Goal: Information Seeking & Learning: Learn about a topic

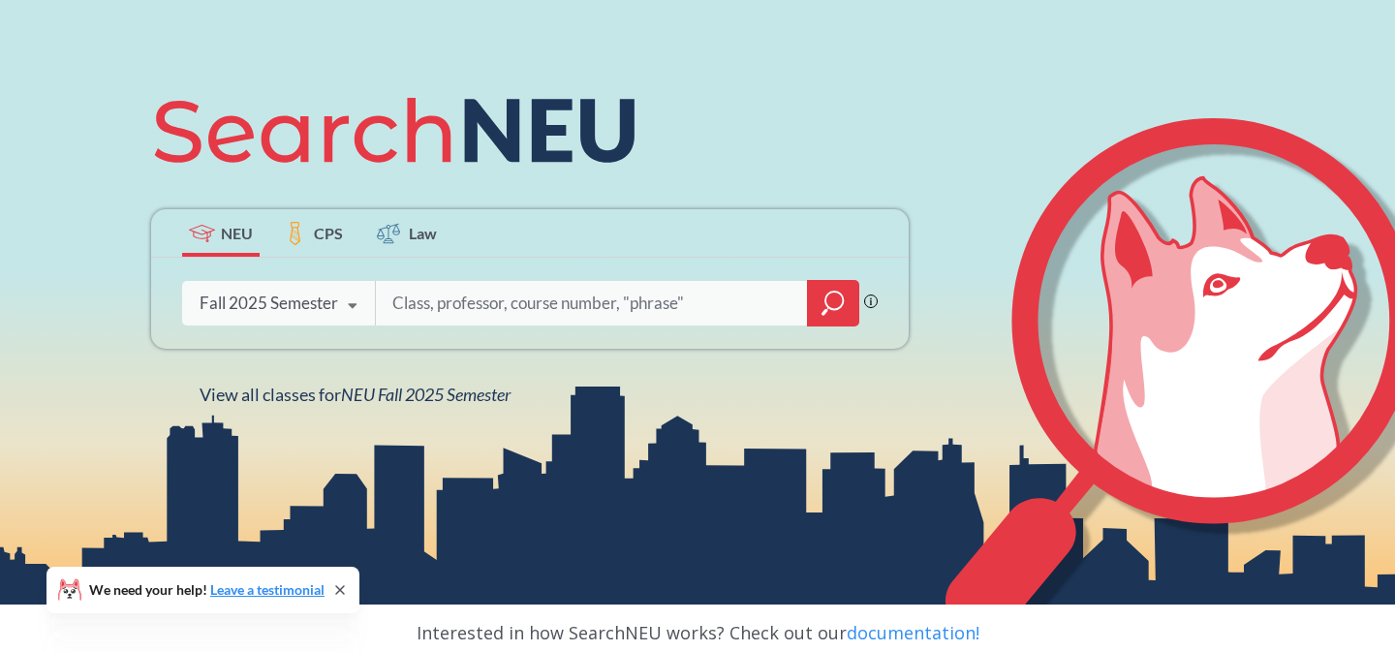
scroll to position [183, 0]
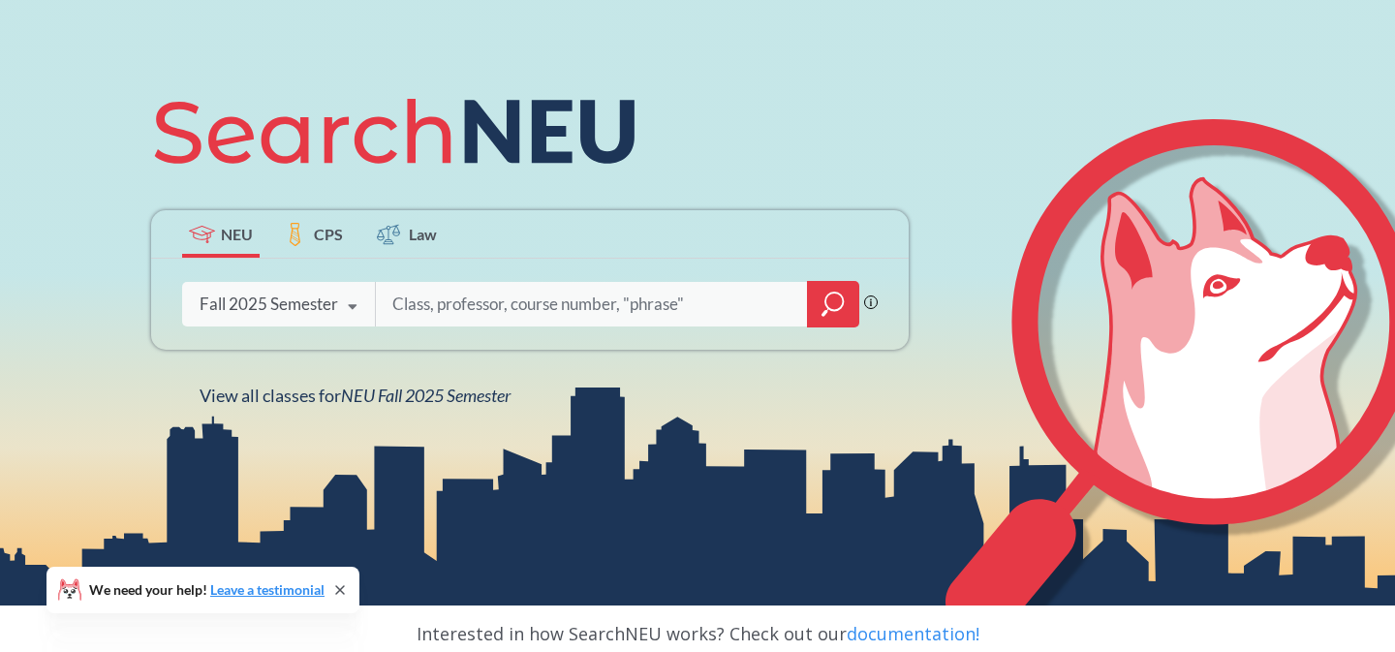
click at [368, 295] on icon at bounding box center [352, 307] width 37 height 54
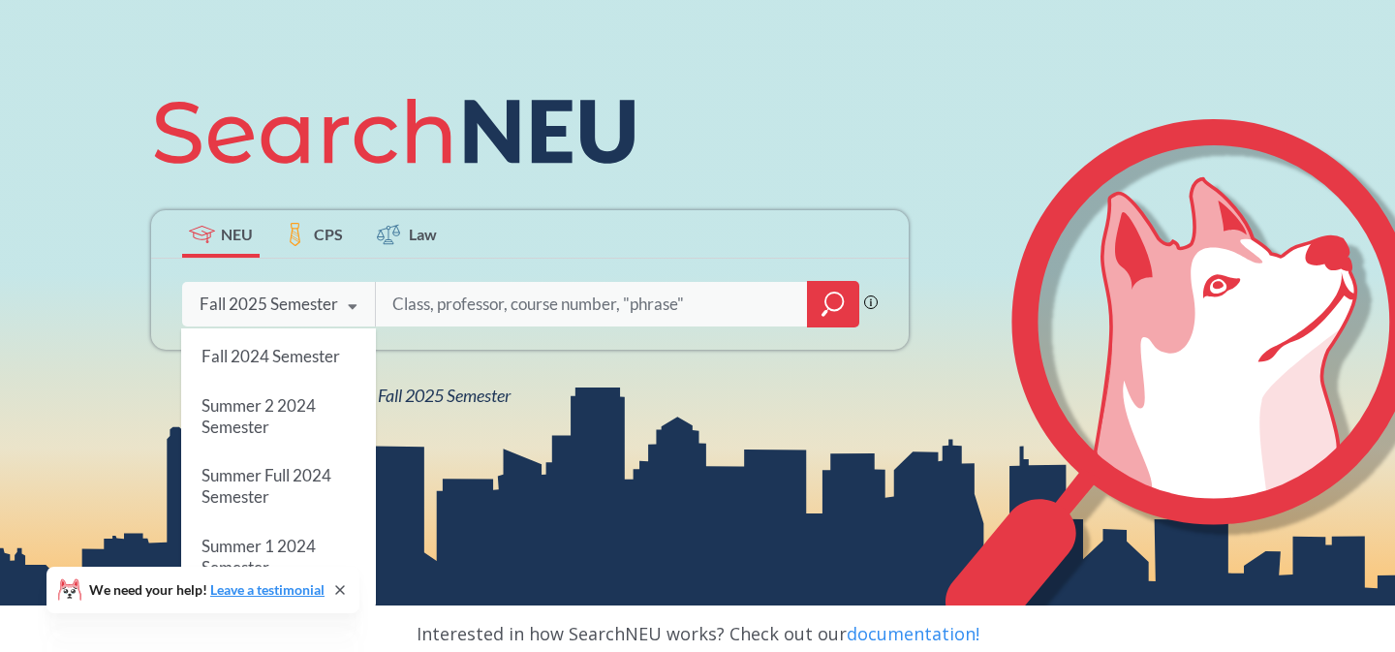
scroll to position [0, 0]
click at [306, 350] on span "Fall 2025 Semester" at bounding box center [270, 352] width 139 height 20
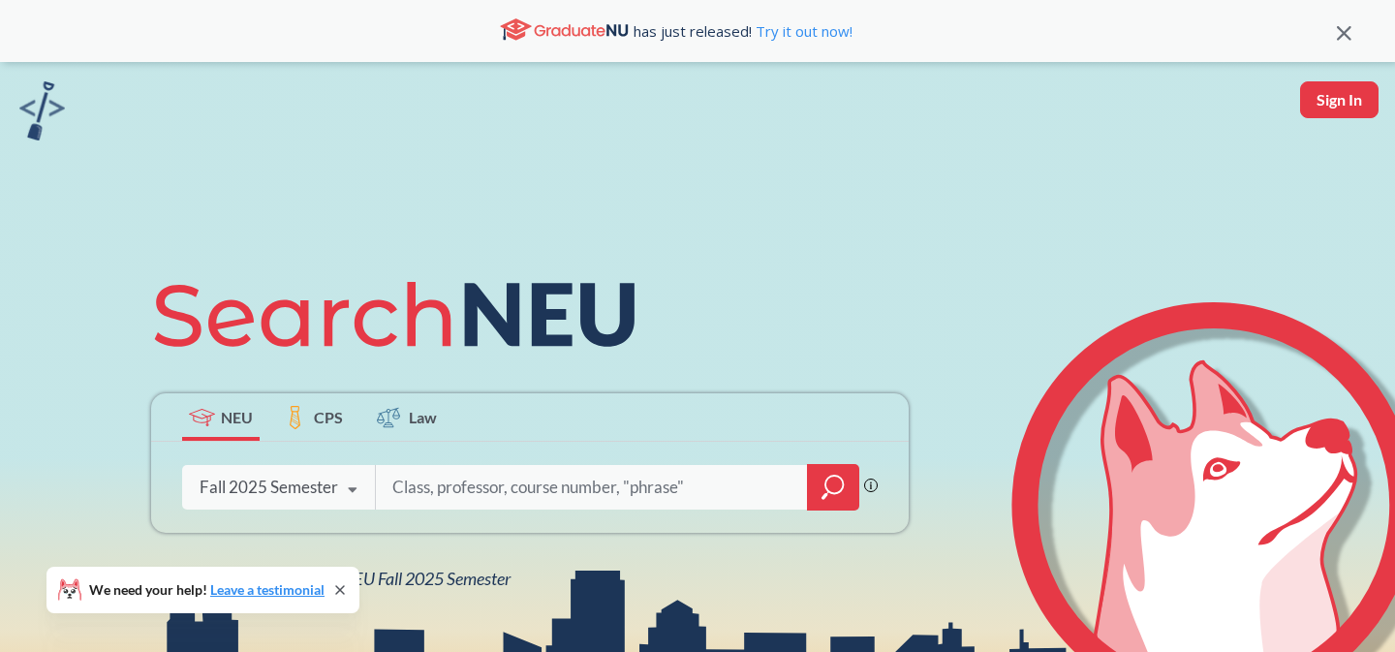
click at [445, 497] on input "search" at bounding box center [591, 487] width 403 height 41
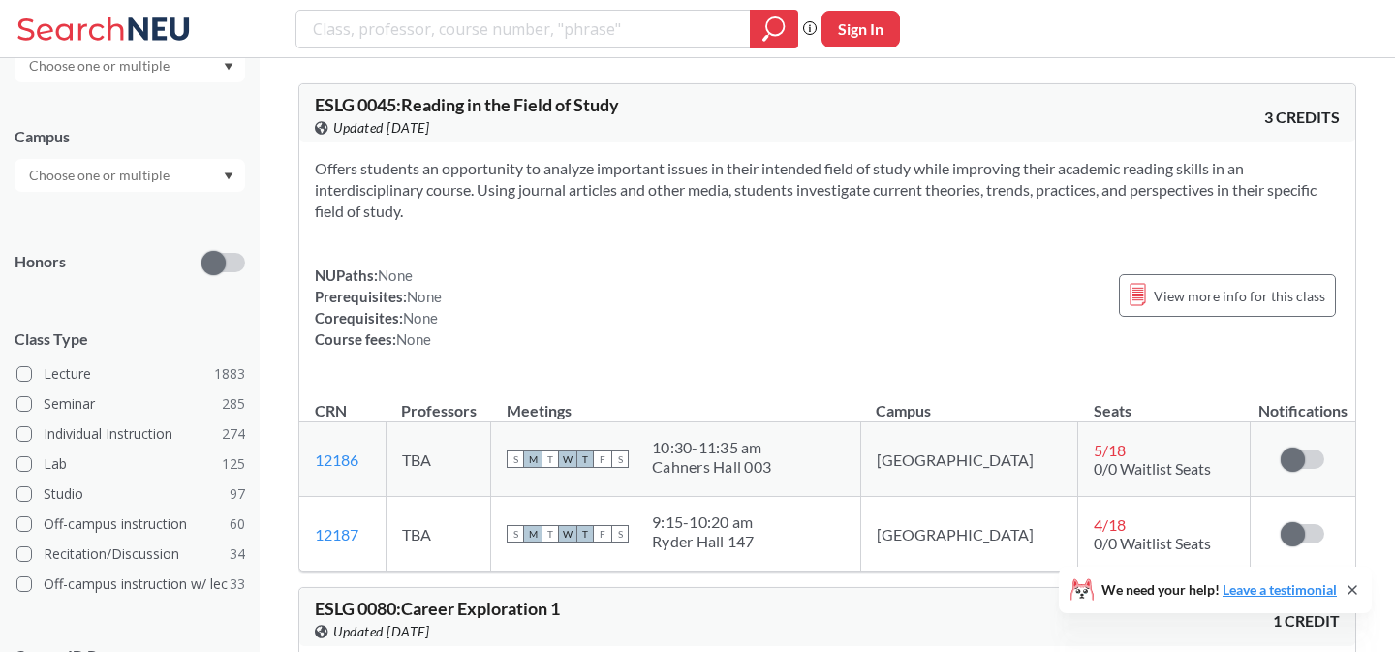
scroll to position [145, 0]
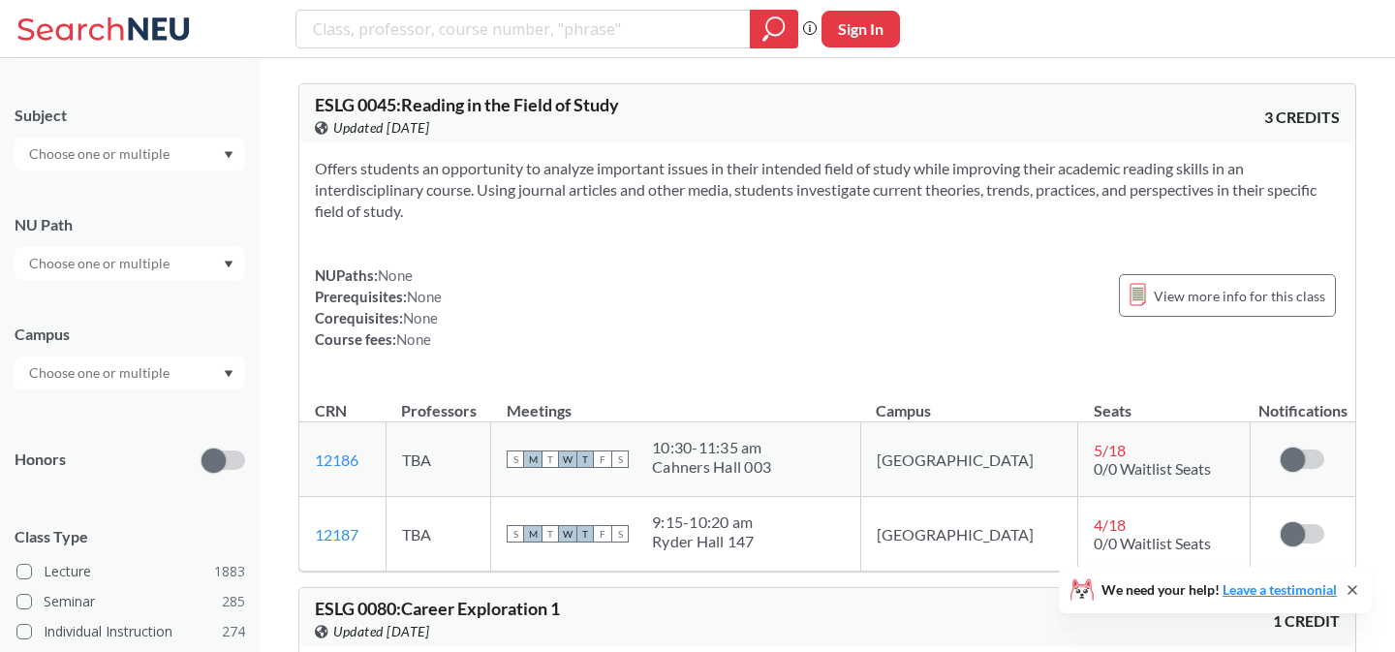
click at [91, 269] on input "text" at bounding box center [100, 263] width 163 height 23
click at [97, 360] on span "Creative Express/Innov" at bounding box center [96, 366] width 143 height 21
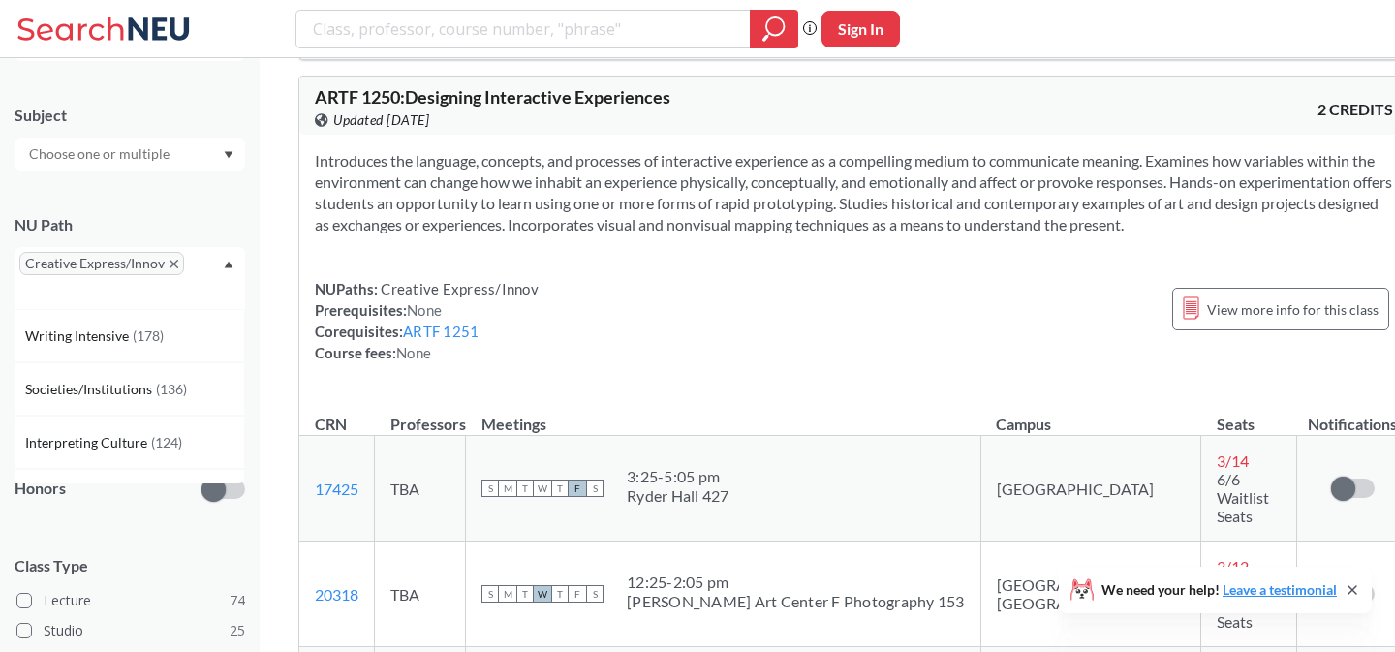
scroll to position [18054, 0]
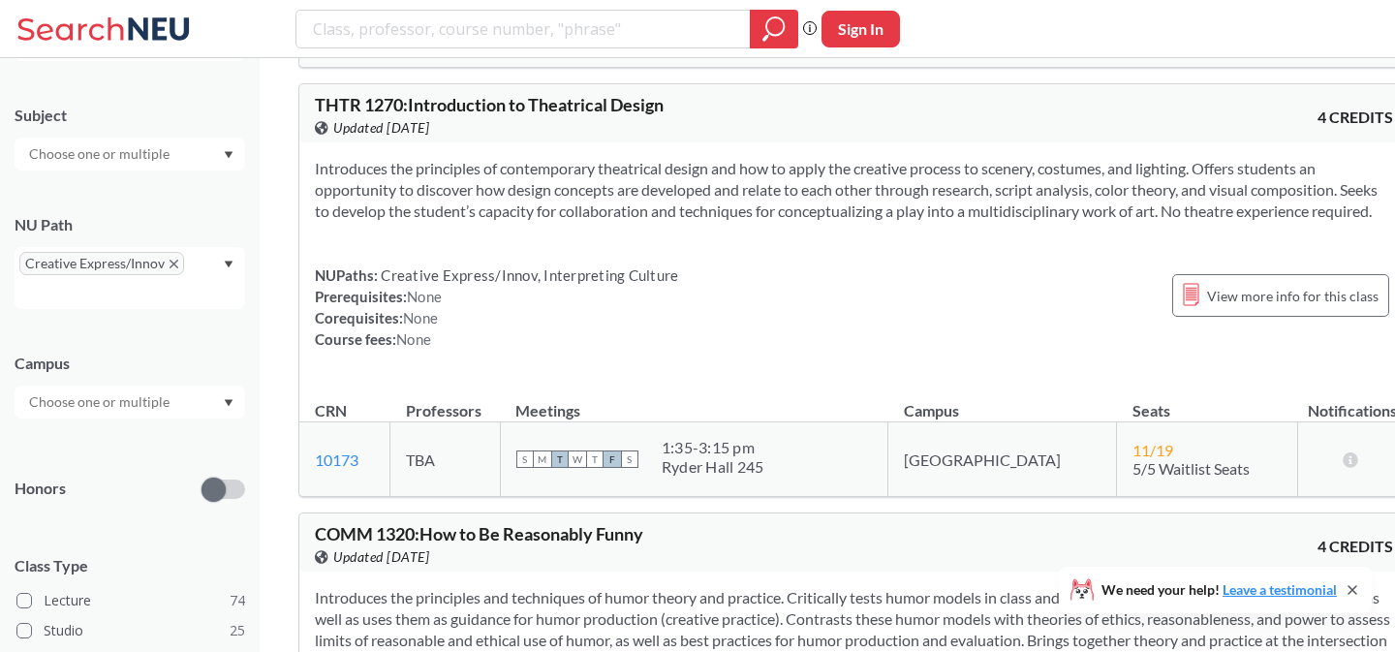
click at [151, 146] on input "text" at bounding box center [100, 153] width 163 height 23
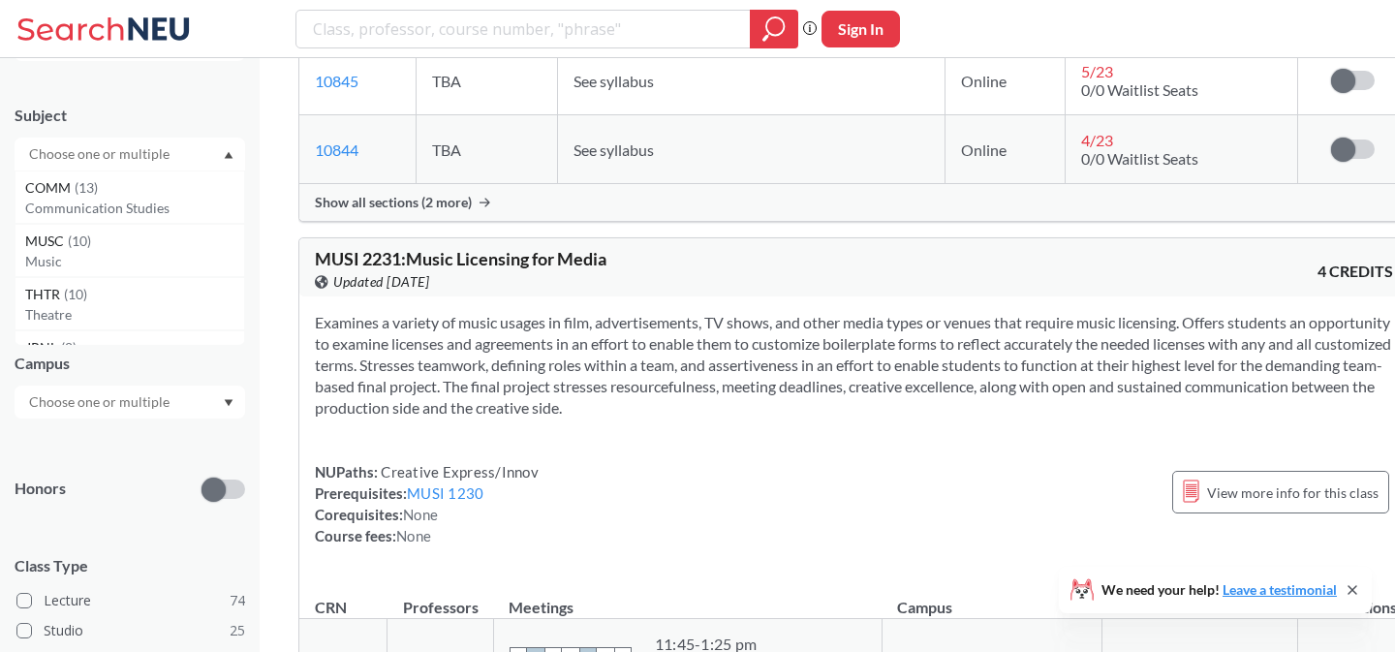
scroll to position [25346, 0]
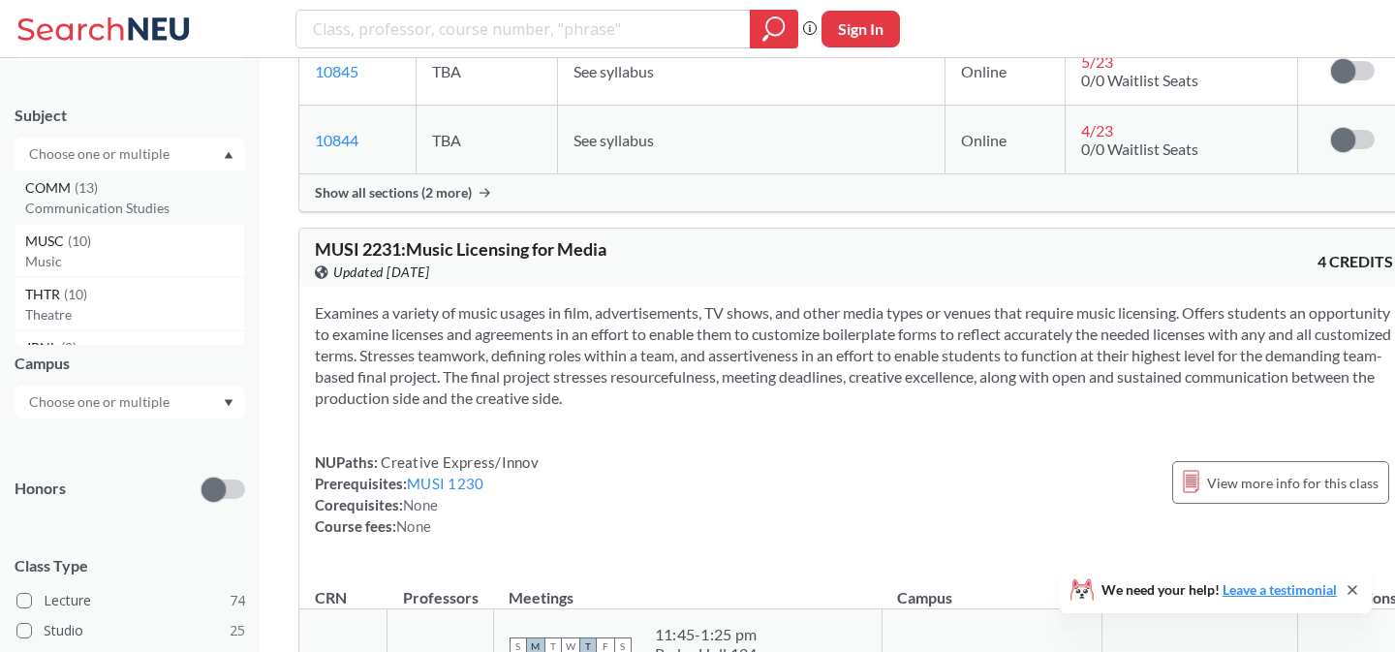
click at [64, 203] on p "Communication Studies" at bounding box center [134, 208] width 219 height 19
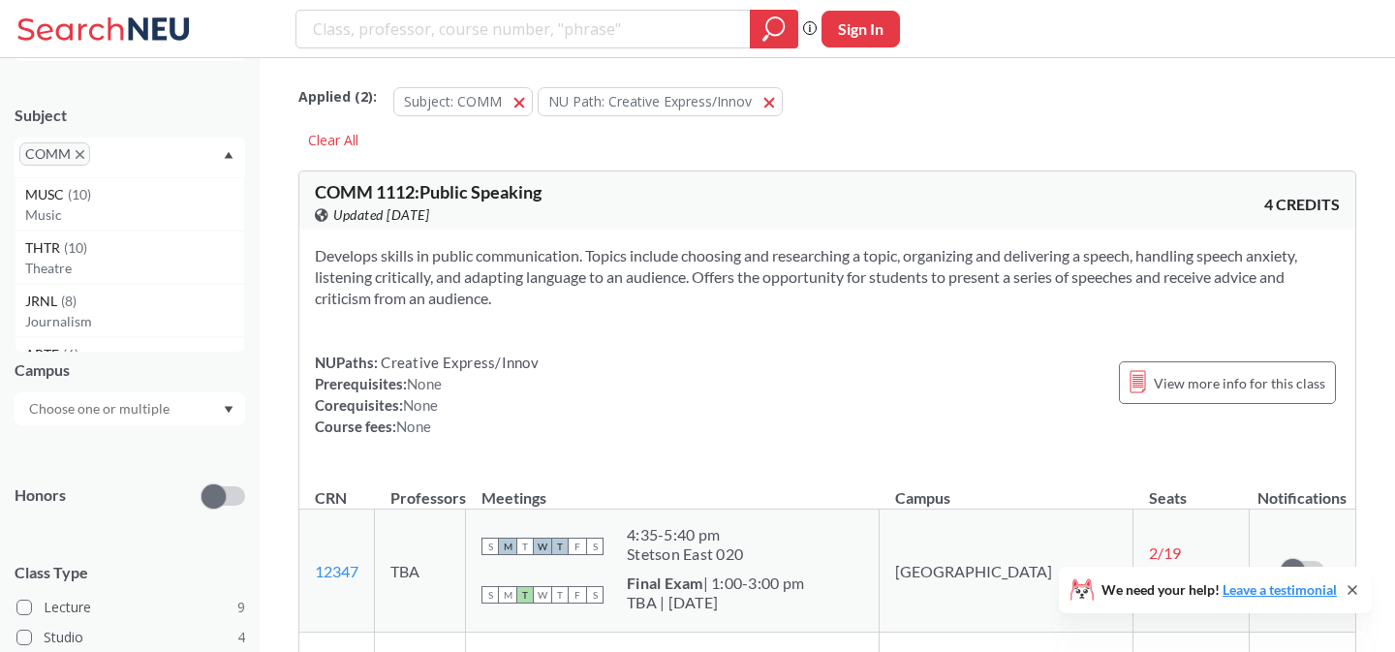
click at [135, 154] on input "text" at bounding box center [123, 160] width 57 height 23
click at [101, 279] on p "Game Design" at bounding box center [134, 273] width 219 height 19
click at [81, 159] on icon "X to remove pill" at bounding box center [80, 154] width 9 height 9
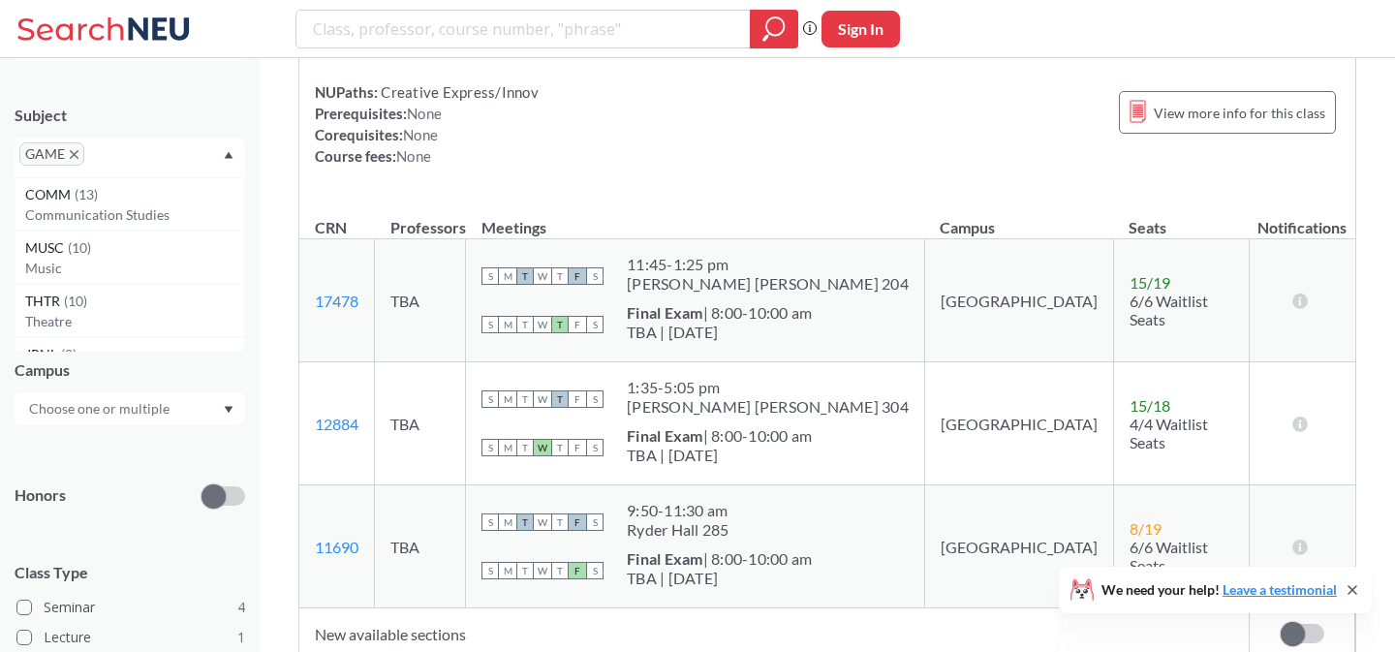
scroll to position [594, 0]
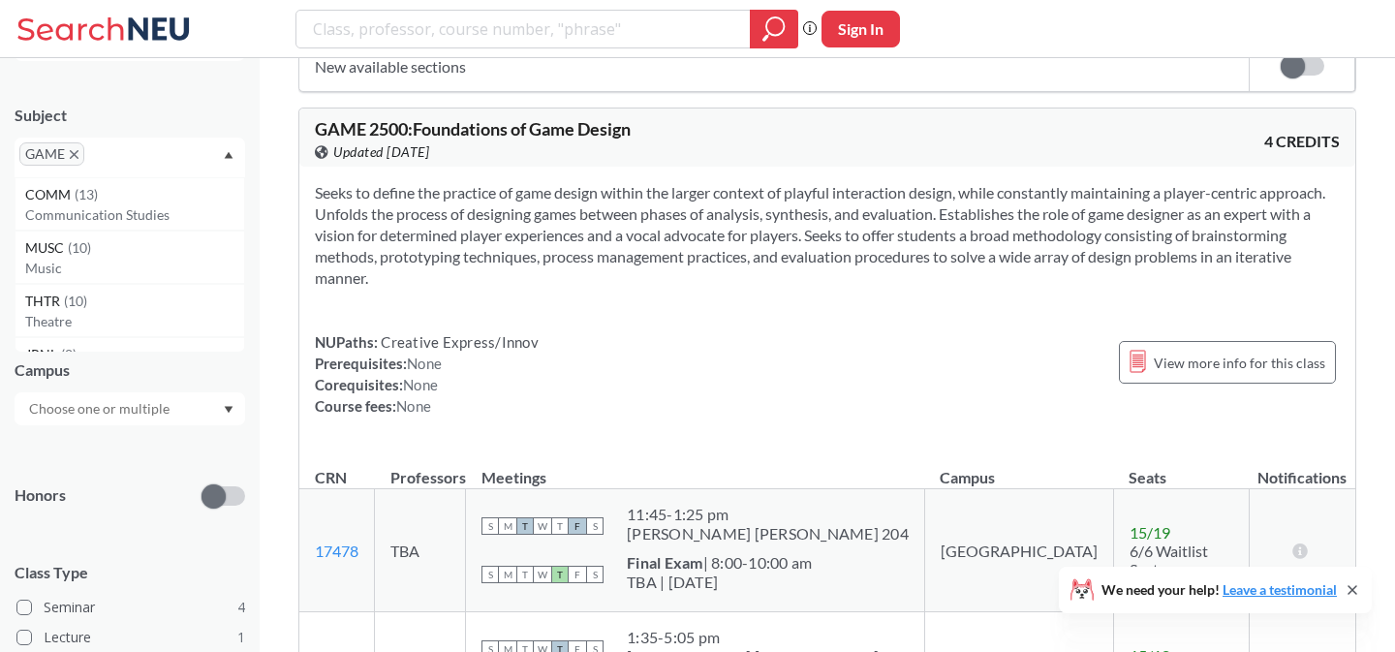
click at [375, 124] on span "GAME 2500 : Foundations of Game Design" at bounding box center [473, 128] width 316 height 21
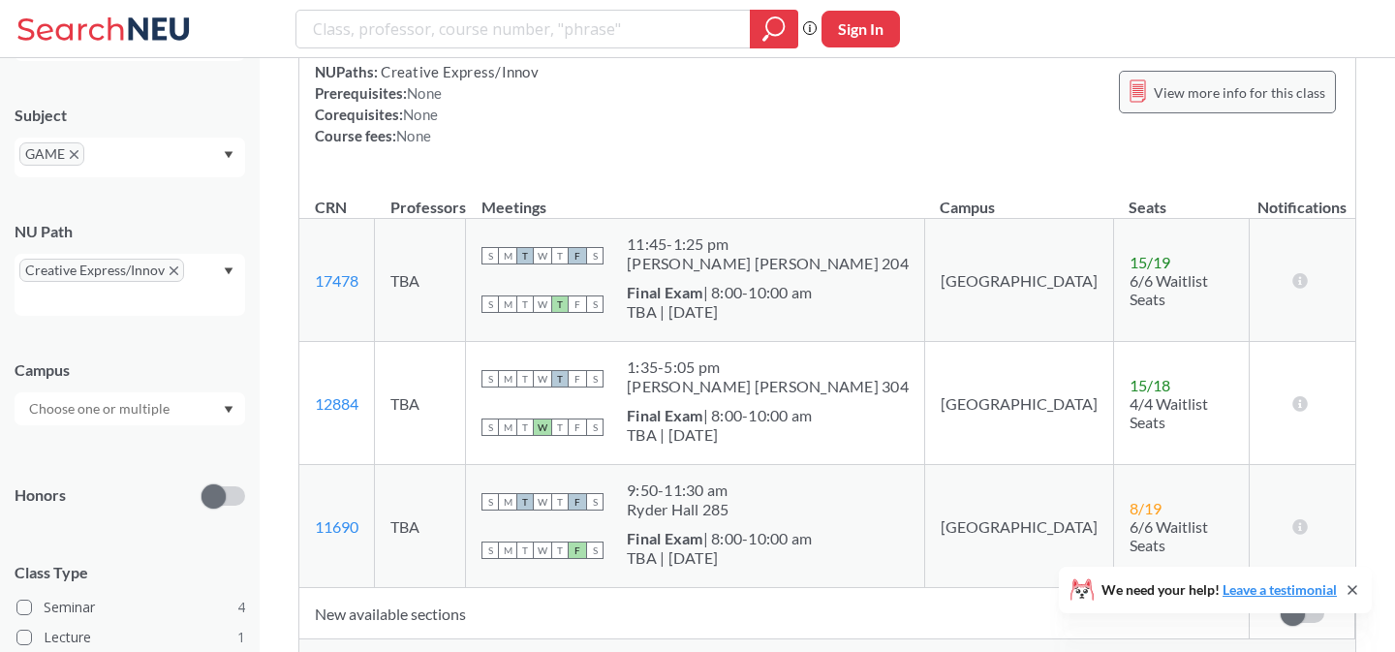
scroll to position [860, 0]
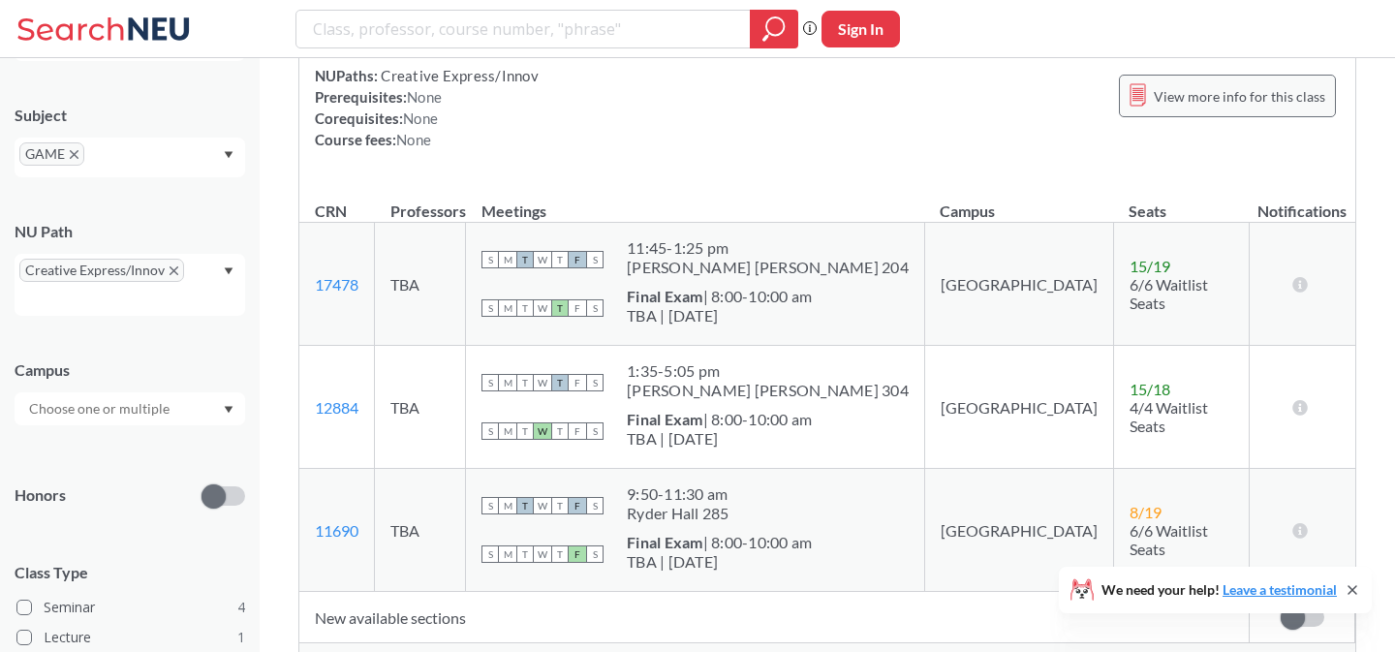
click at [1248, 109] on div "View more info for this class" at bounding box center [1227, 96] width 217 height 43
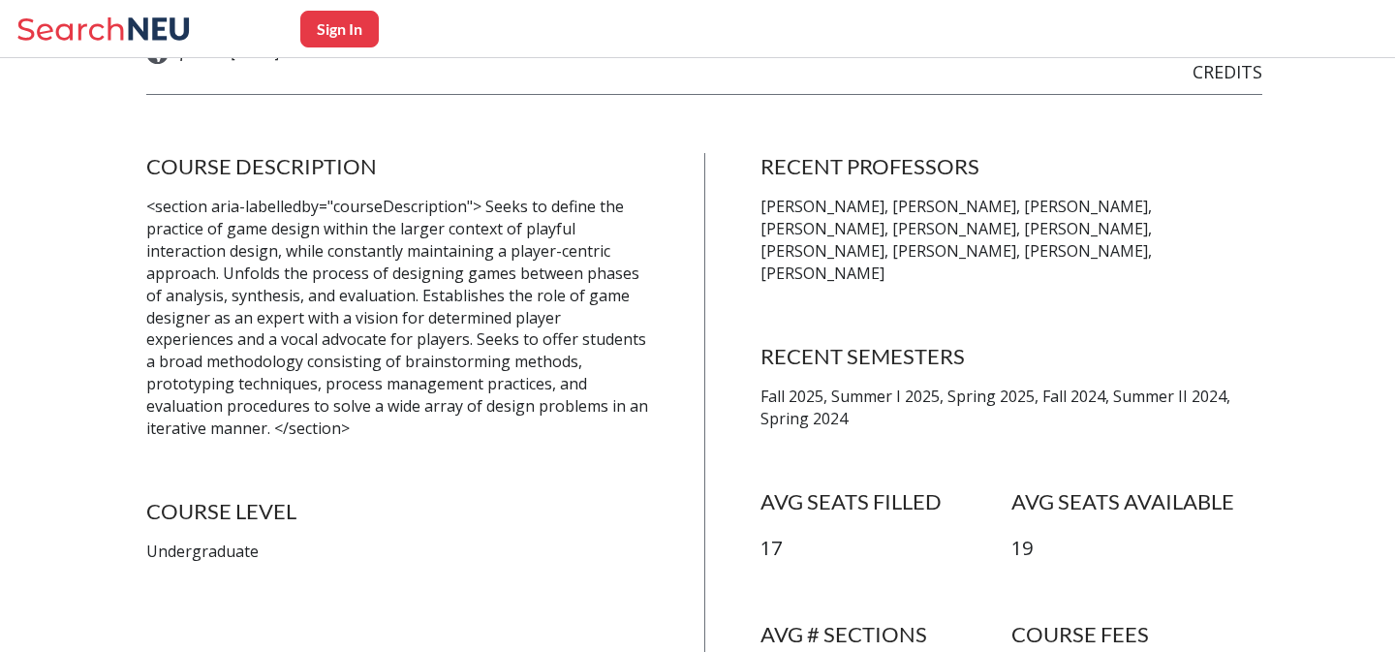
scroll to position [319, 0]
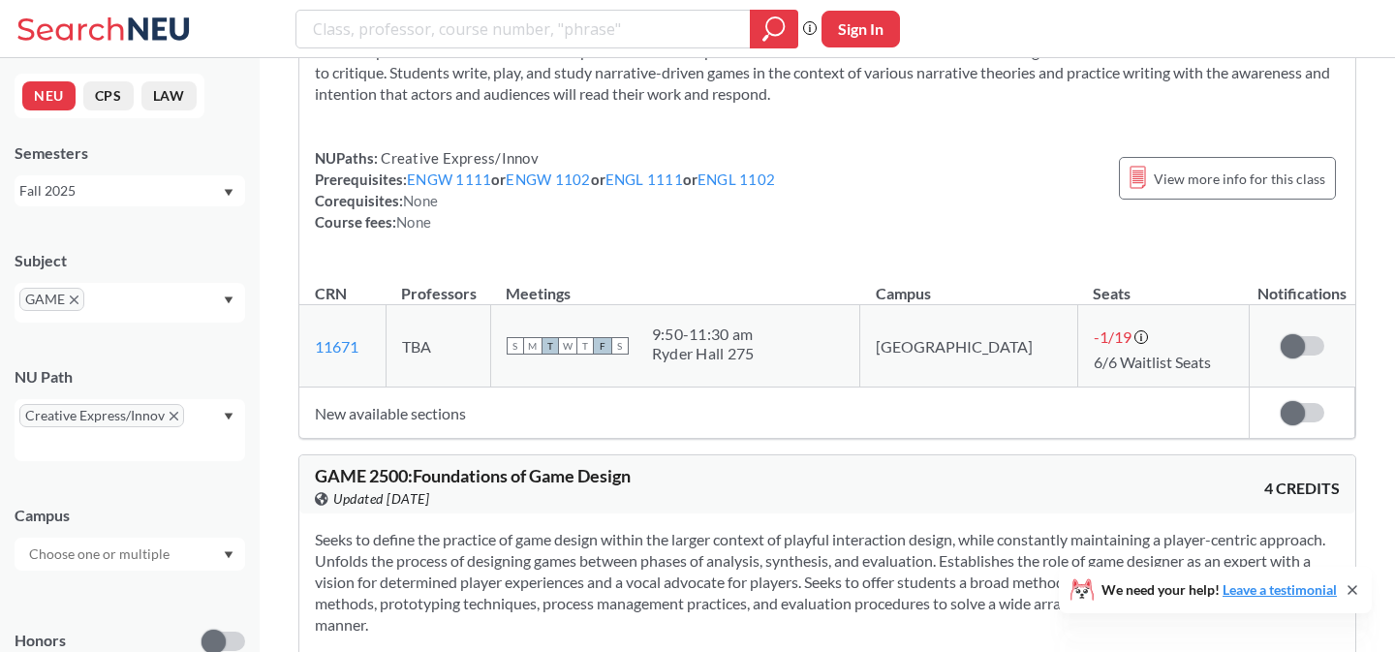
scroll to position [406, 0]
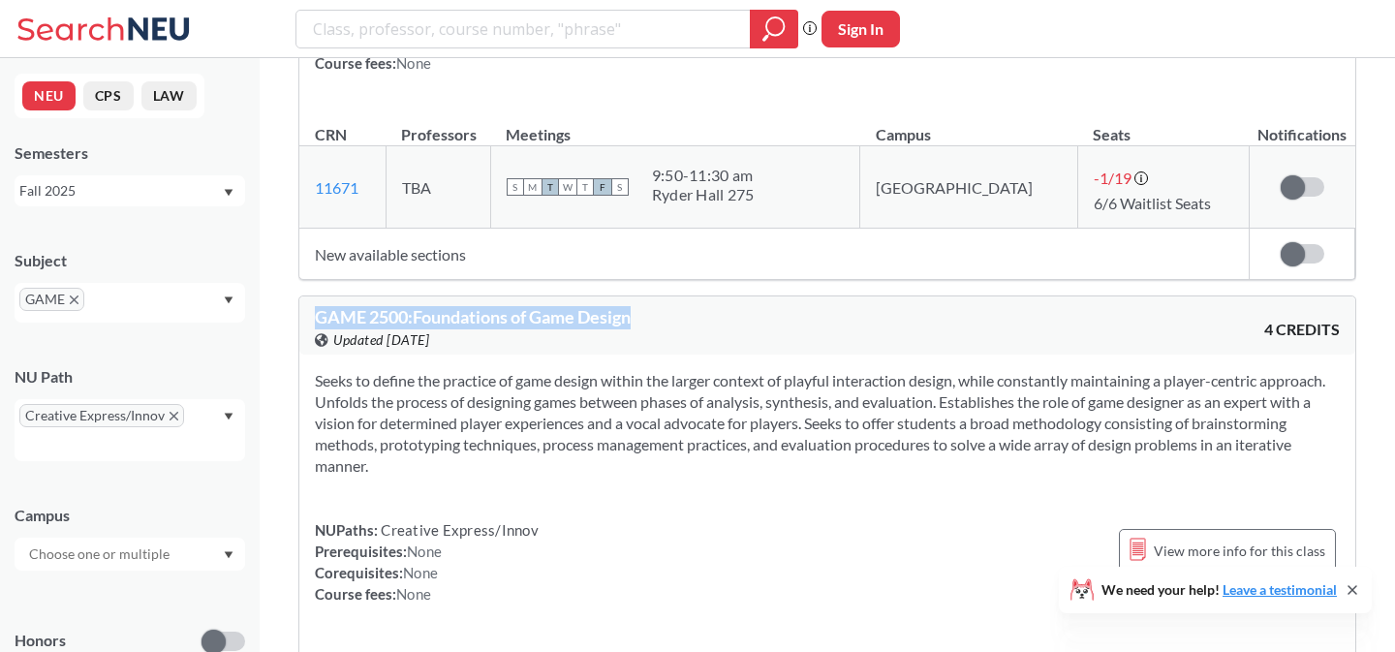
drag, startPoint x: 657, startPoint y: 321, endPoint x: 313, endPoint y: 319, distance: 343.9
click at [313, 319] on div "GAME 2500 : Foundations of Game Design View this course on Banner. Updated 3 da…" at bounding box center [827, 325] width 1056 height 58
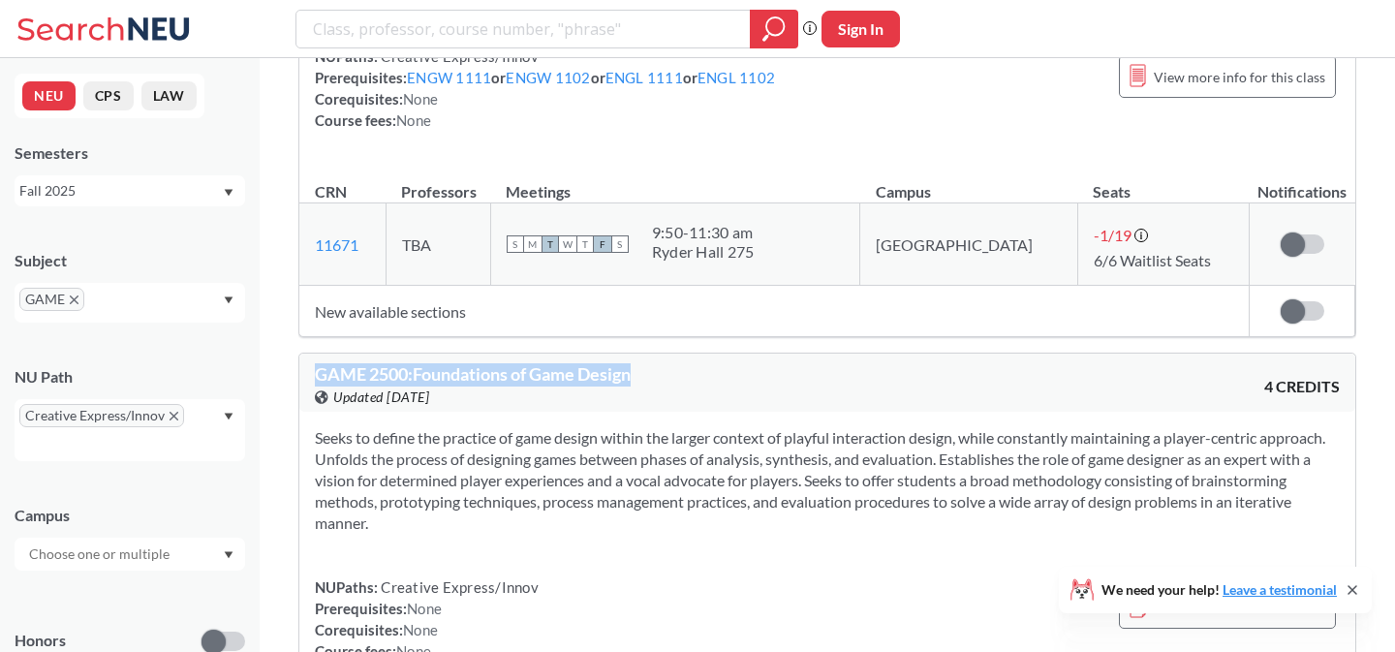
scroll to position [326, 0]
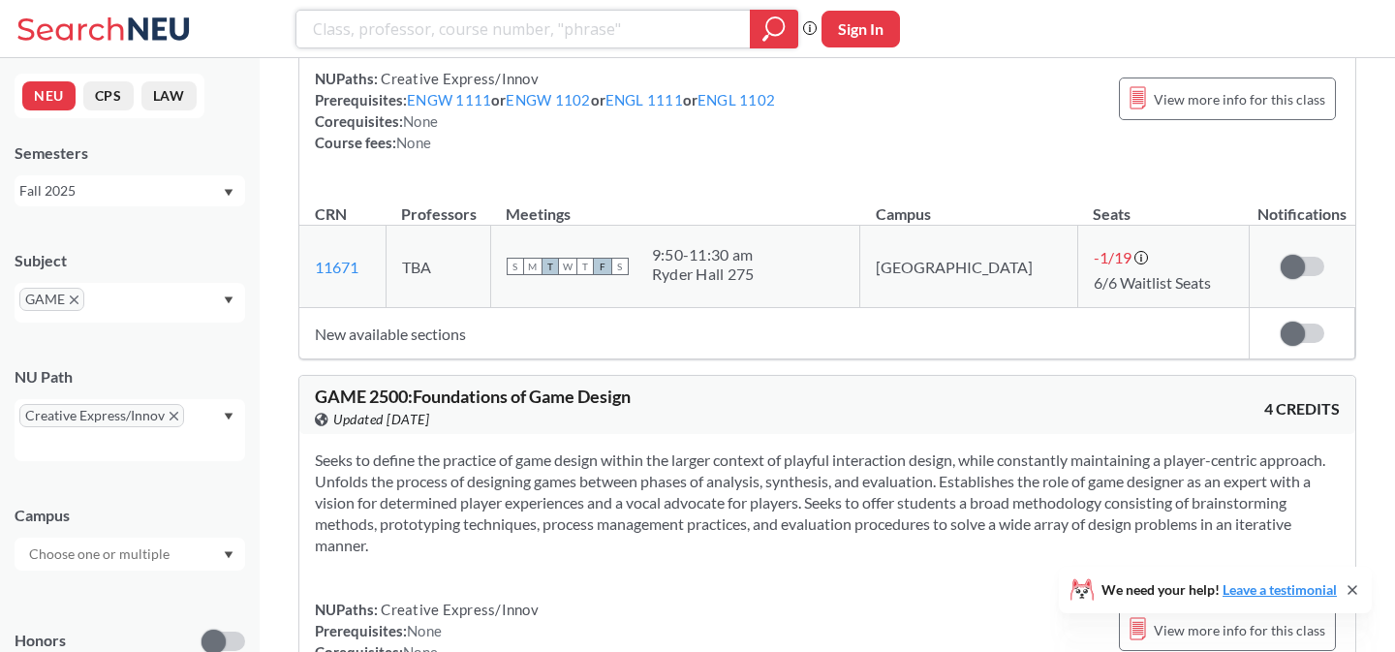
click at [375, 27] on input "search" at bounding box center [523, 29] width 425 height 33
type input "innovation!"
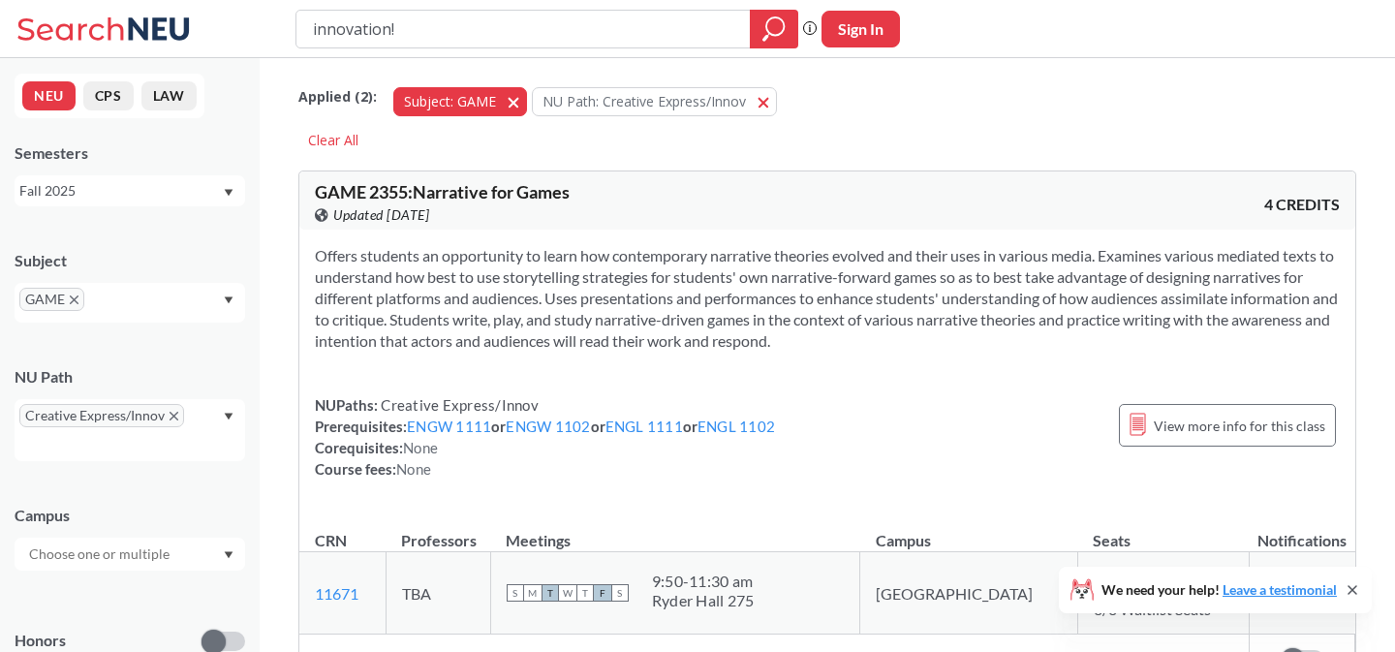
click at [520, 99] on span "button" at bounding box center [520, 101] width 0 height 18
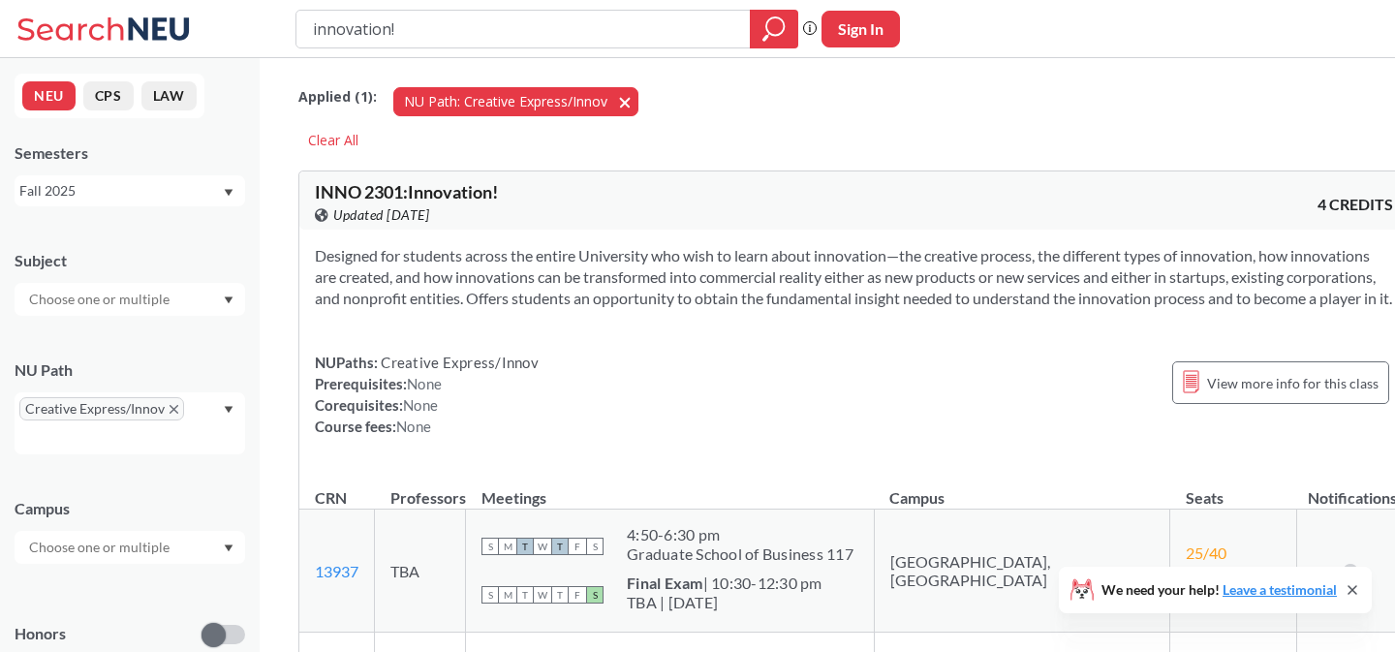
click at [632, 103] on span "button" at bounding box center [632, 101] width 0 height 18
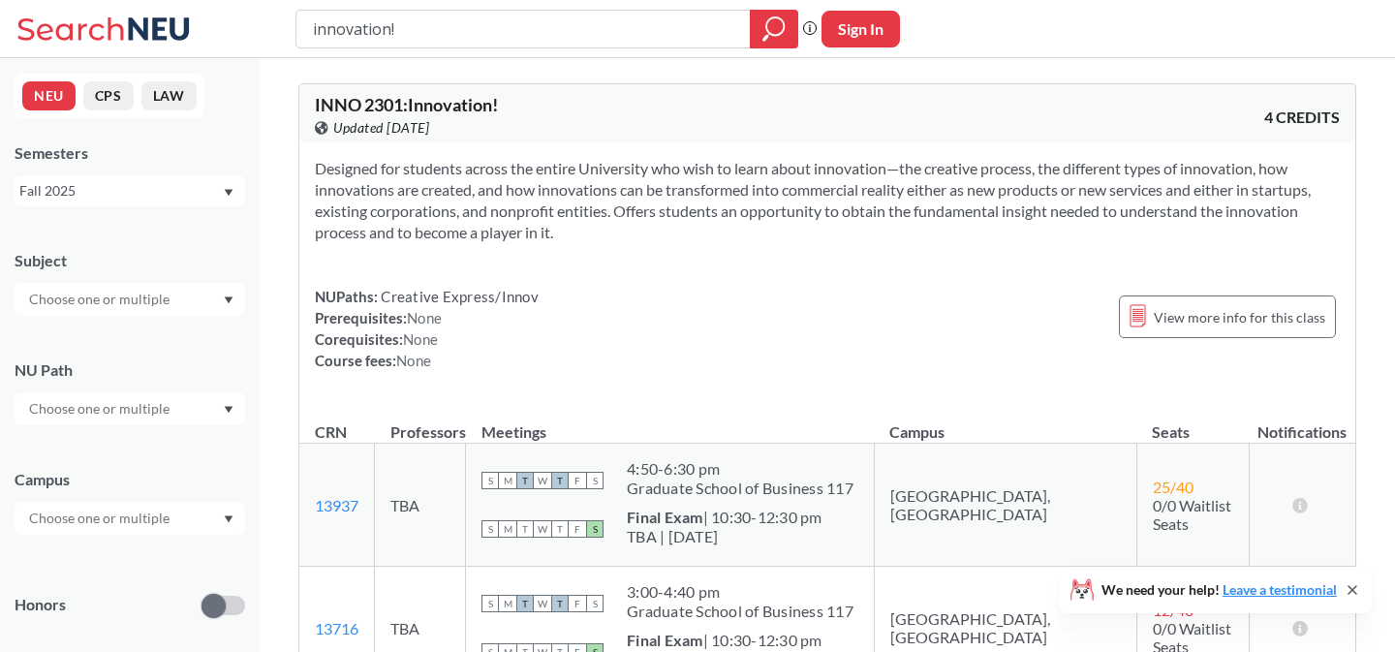
click at [108, 193] on div "Fall 2025" at bounding box center [120, 190] width 202 height 21
click at [109, 192] on div "Fall 2025" at bounding box center [120, 190] width 202 height 21
click at [114, 285] on span "Summer 2 2025" at bounding box center [74, 286] width 99 height 21
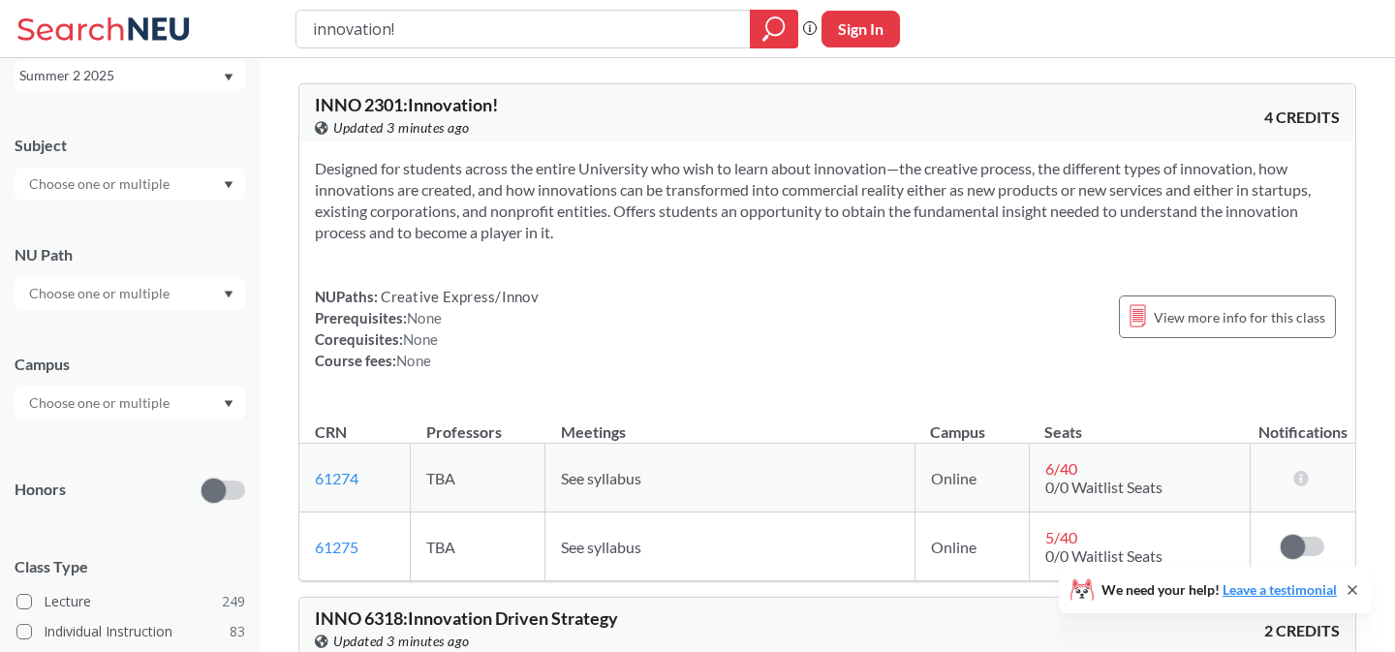
scroll to position [155, 0]
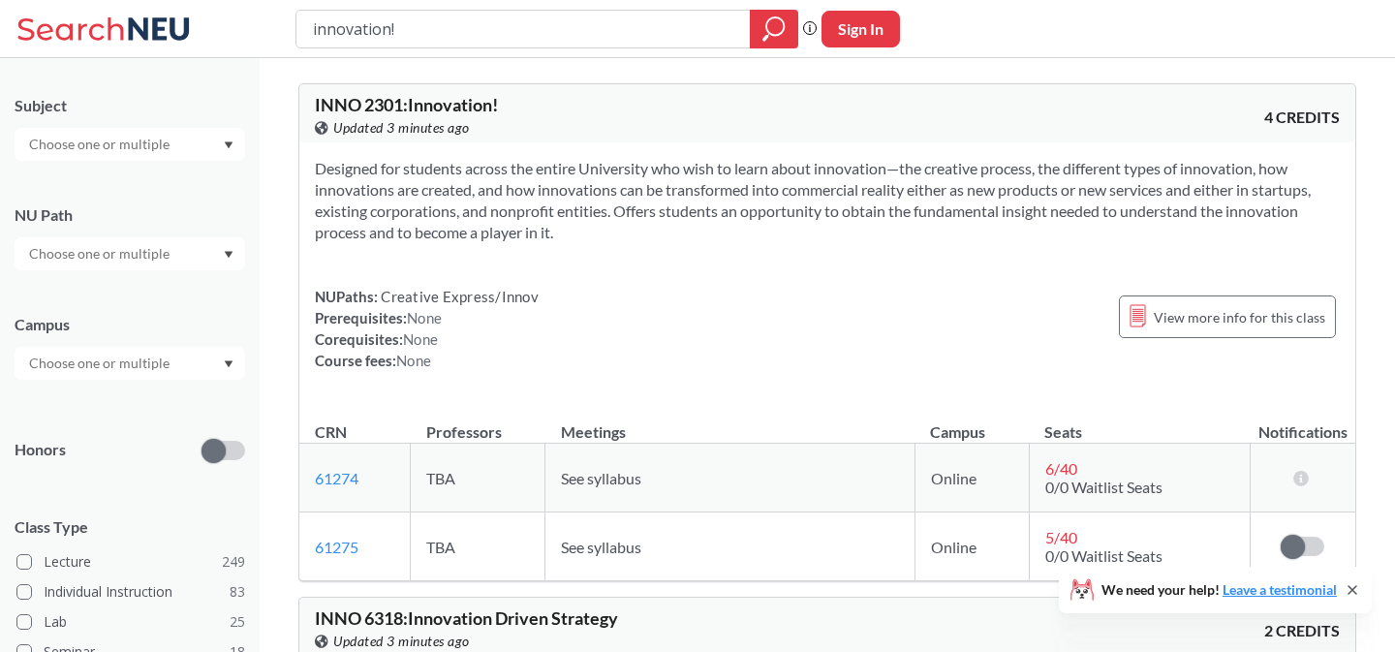
click at [143, 253] on input "text" at bounding box center [100, 253] width 163 height 23
click at [123, 359] on span "Difference/Diversity" at bounding box center [89, 363] width 129 height 21
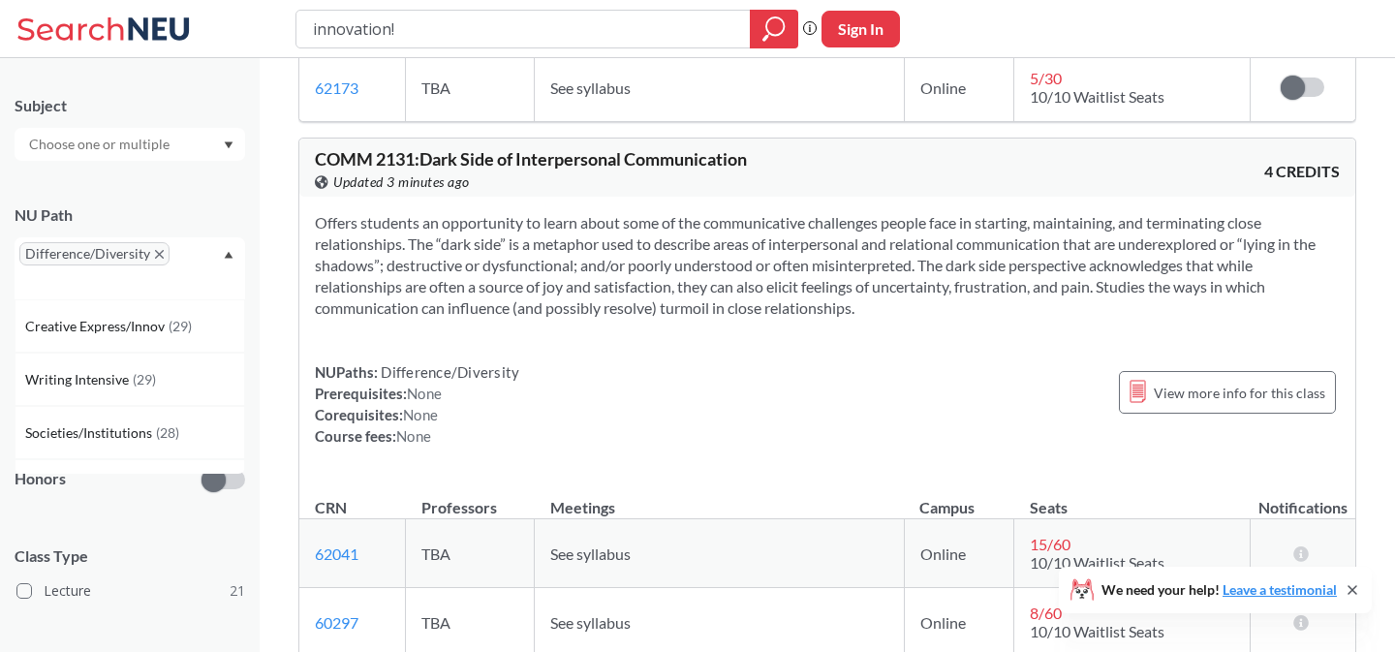
scroll to position [6323, 0]
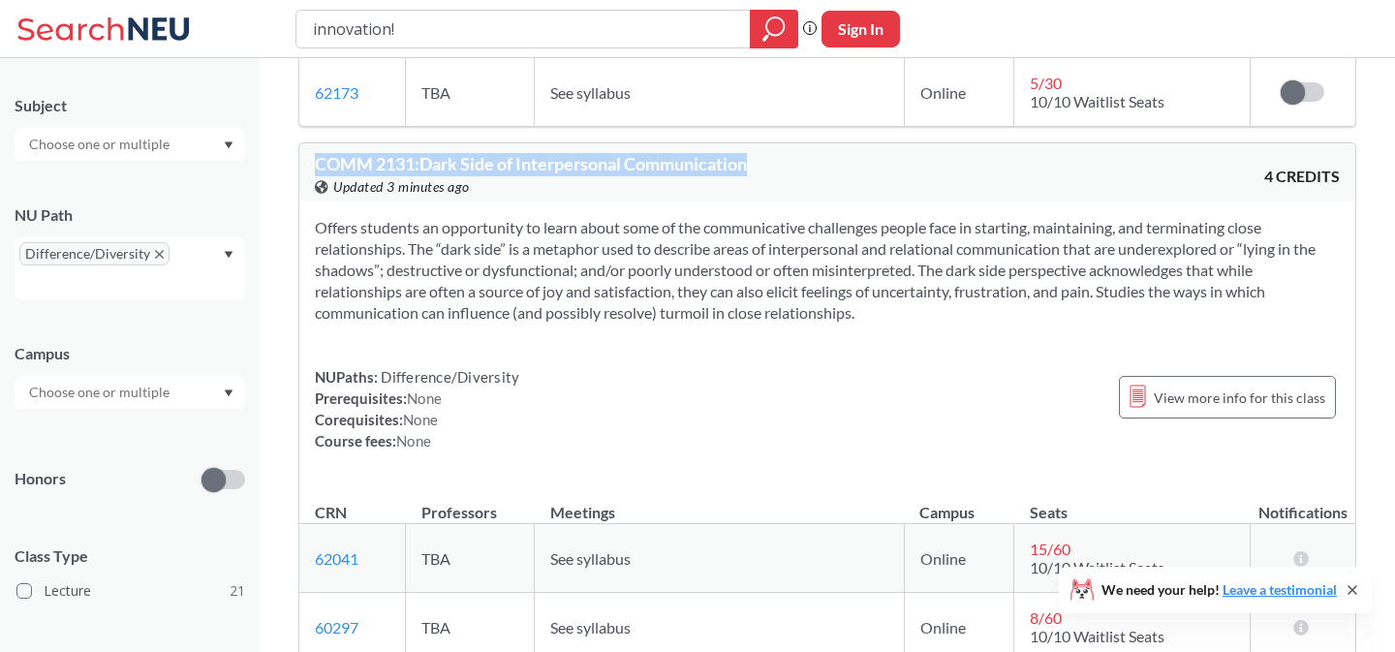
drag, startPoint x: 782, startPoint y: 107, endPoint x: 313, endPoint y: 106, distance: 468.8
click at [313, 143] on div "COMM 2131 : Dark Side of Interpersonal Communication View this course on Banner…" at bounding box center [827, 172] width 1056 height 58
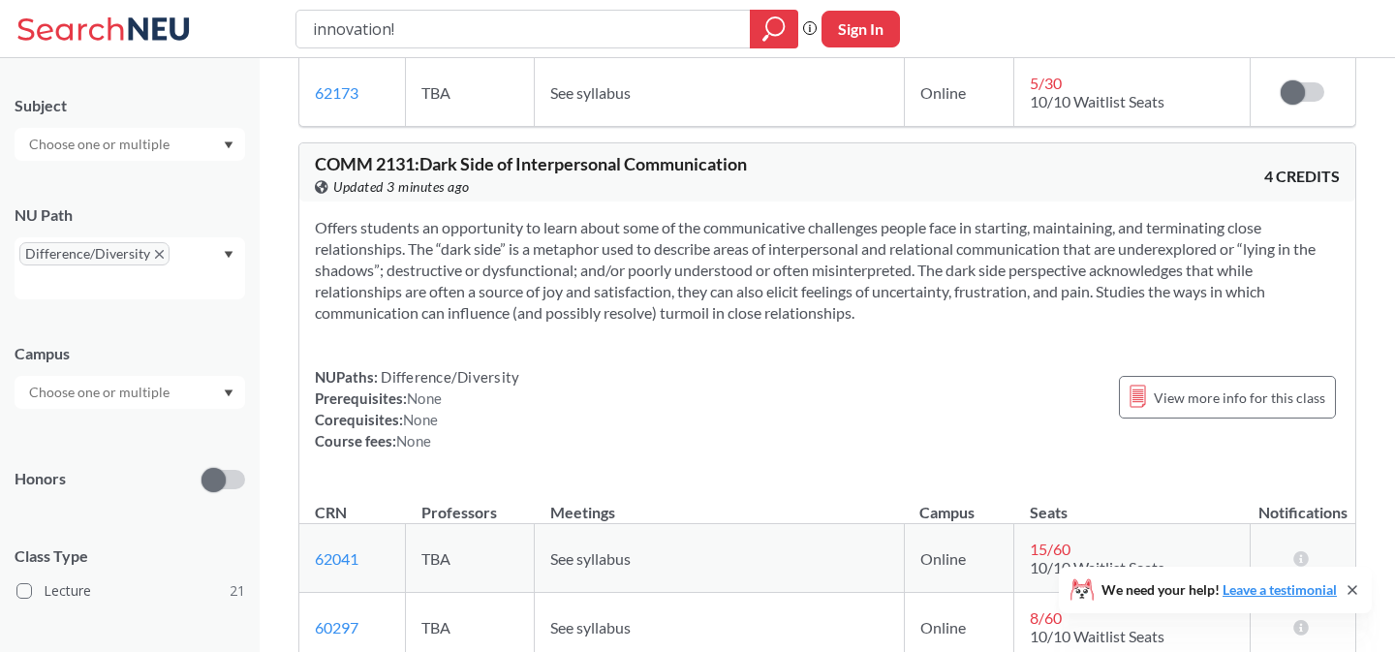
click at [762, 217] on section "Offers students an opportunity to learn about some of the communicative challen…" at bounding box center [827, 270] width 1025 height 107
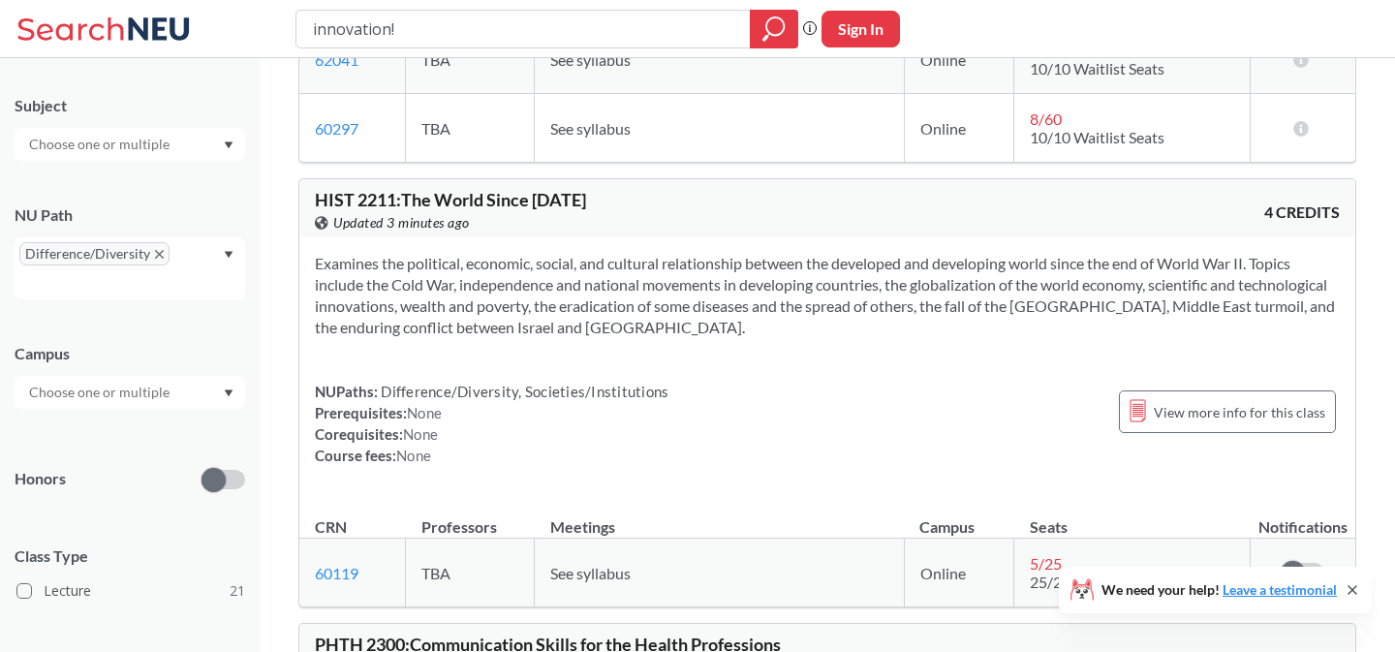
scroll to position [6828, 0]
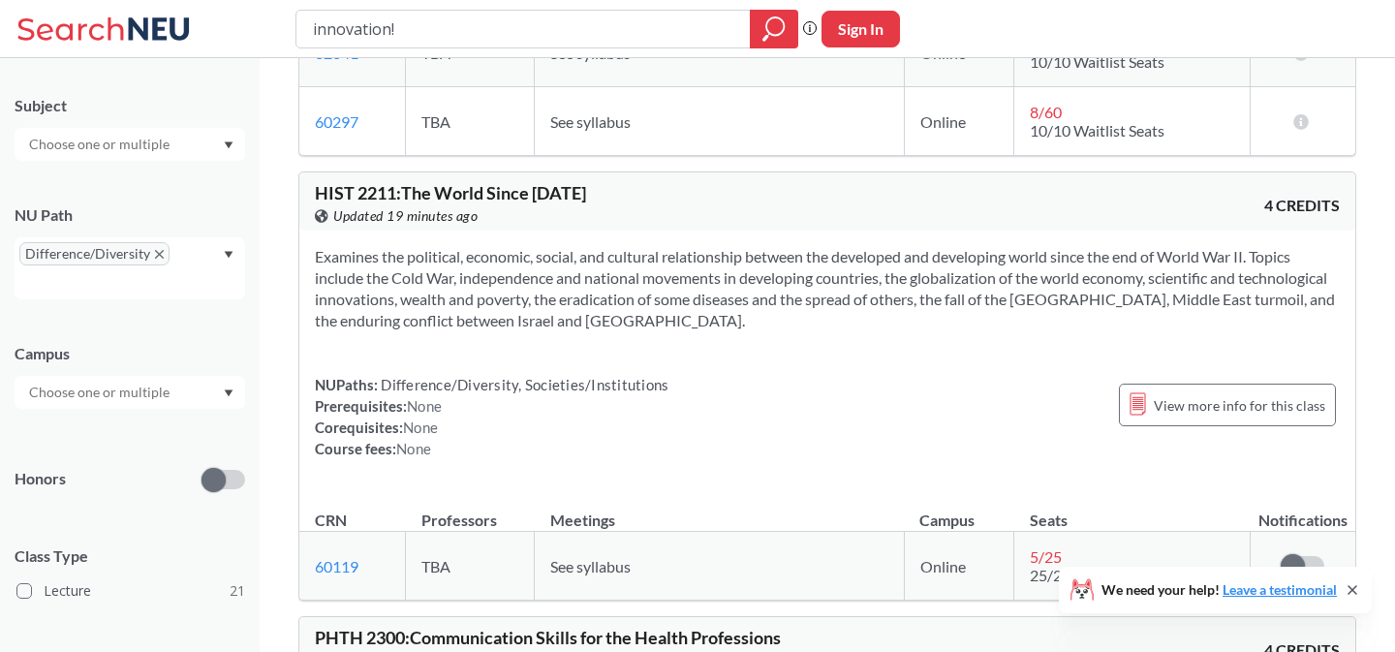
click at [162, 248] on span "Difference/Diversity" at bounding box center [94, 253] width 150 height 23
click at [159, 140] on input "text" at bounding box center [100, 144] width 163 height 23
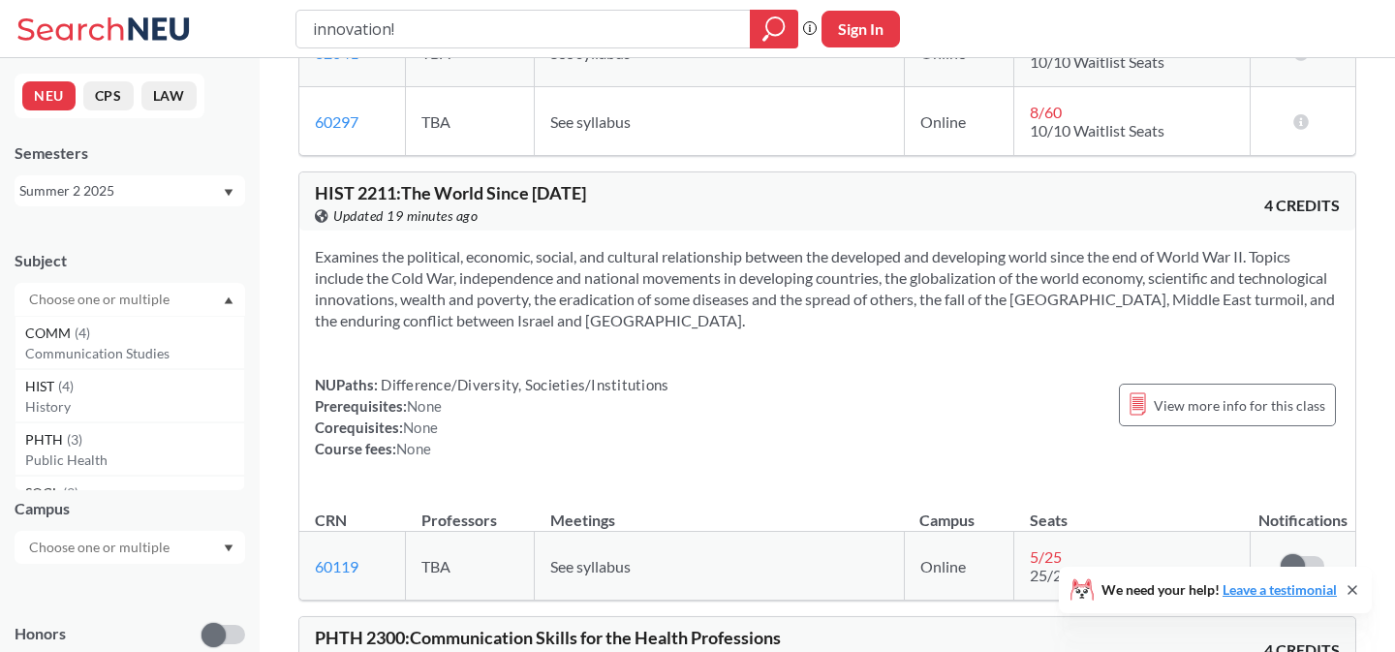
click at [154, 195] on div "Summer 2 2025" at bounding box center [120, 190] width 202 height 21
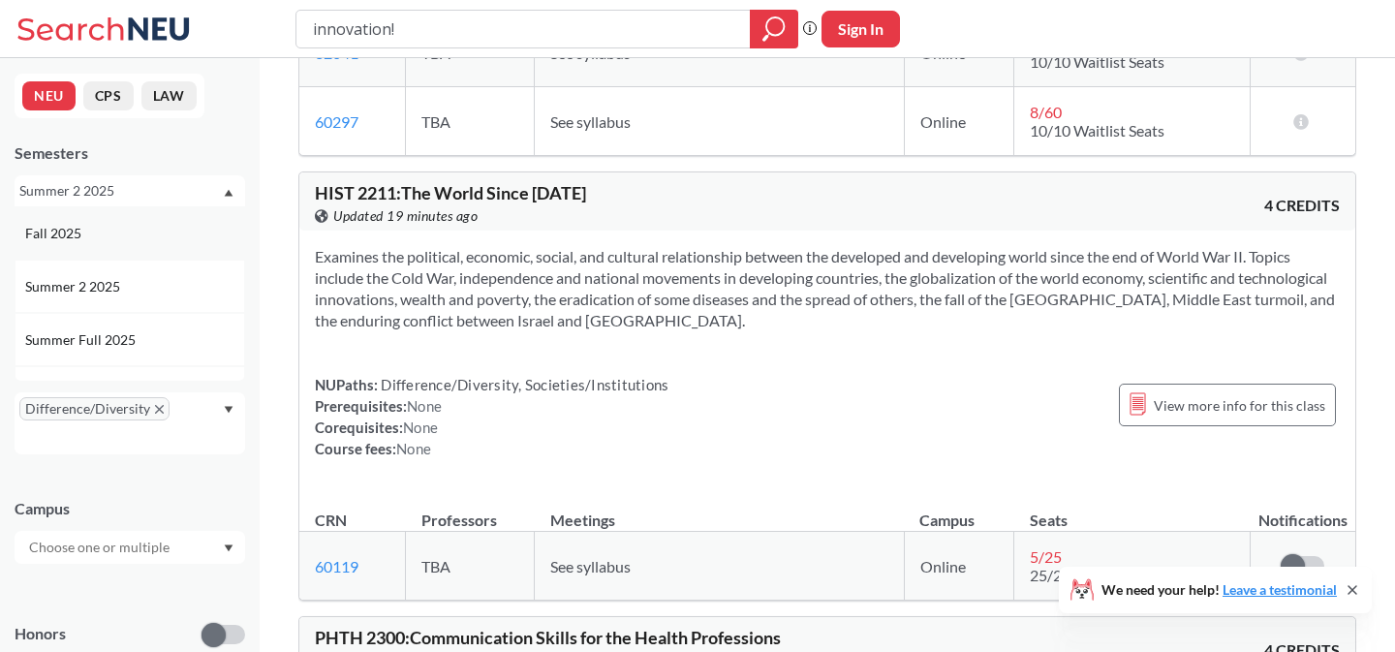
click at [116, 239] on div "Fall 2025" at bounding box center [134, 233] width 219 height 21
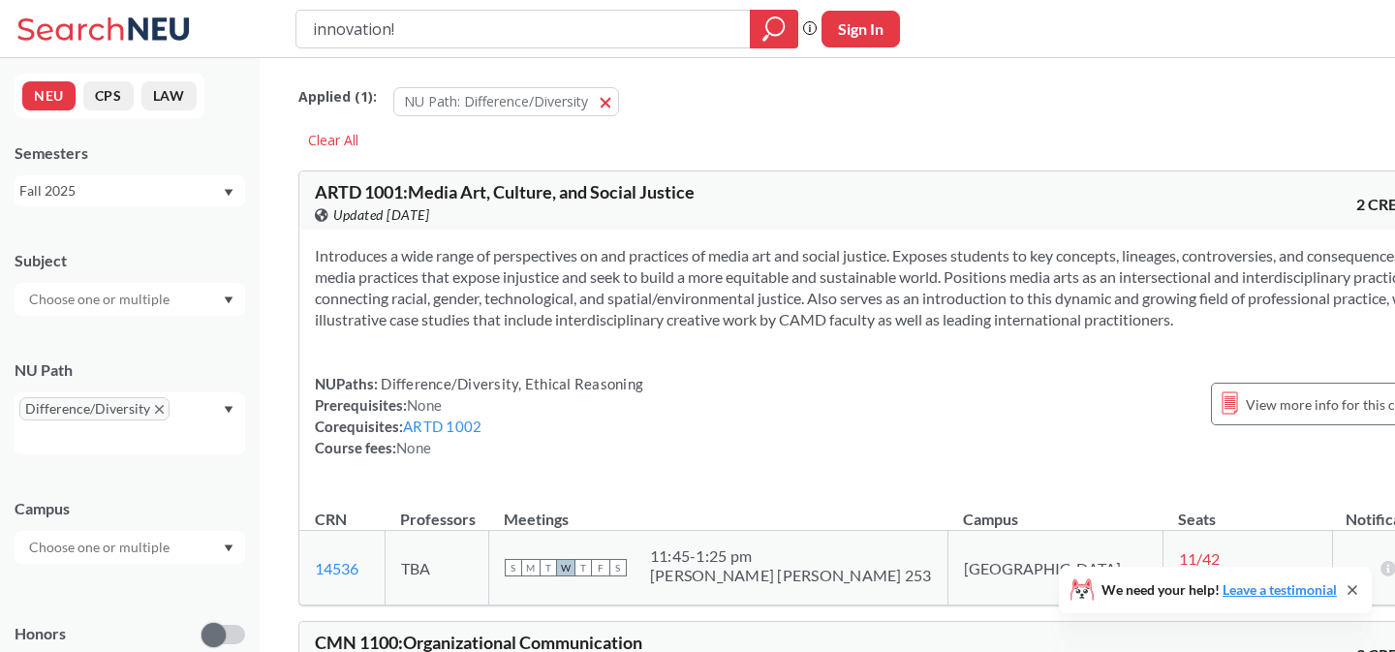
click at [134, 297] on input "text" at bounding box center [100, 299] width 163 height 23
type input "c"
click at [199, 234] on div "Subject" at bounding box center [130, 273] width 231 height 85
click at [157, 408] on icon "X to remove pill" at bounding box center [159, 409] width 9 height 9
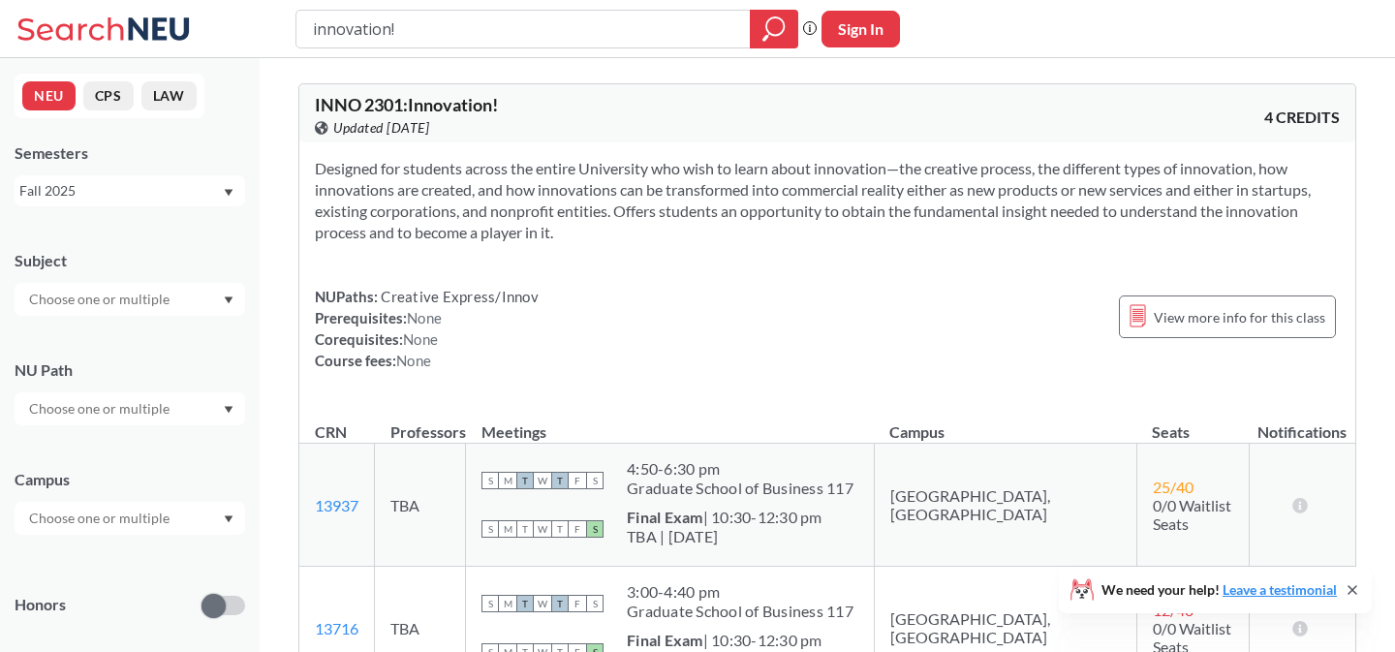
click at [123, 285] on div at bounding box center [130, 299] width 231 height 33
click at [108, 339] on div "CS ( 113 )" at bounding box center [134, 333] width 219 height 21
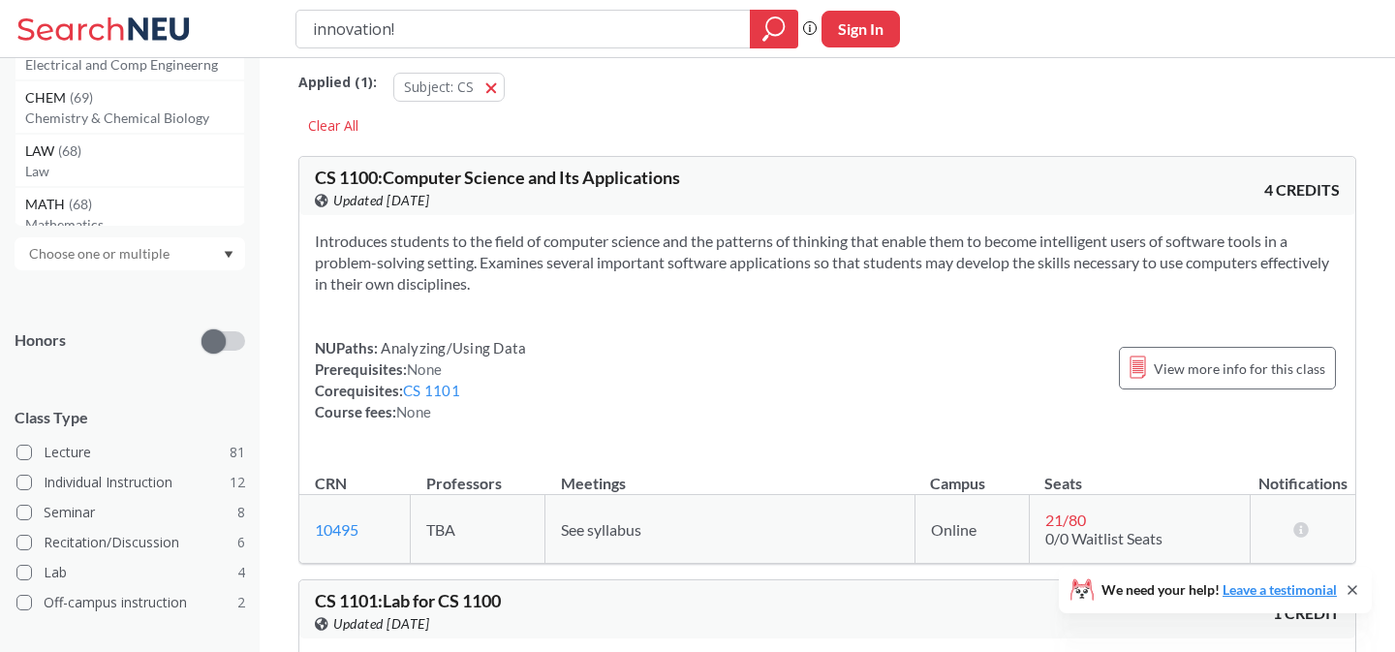
scroll to position [427, 0]
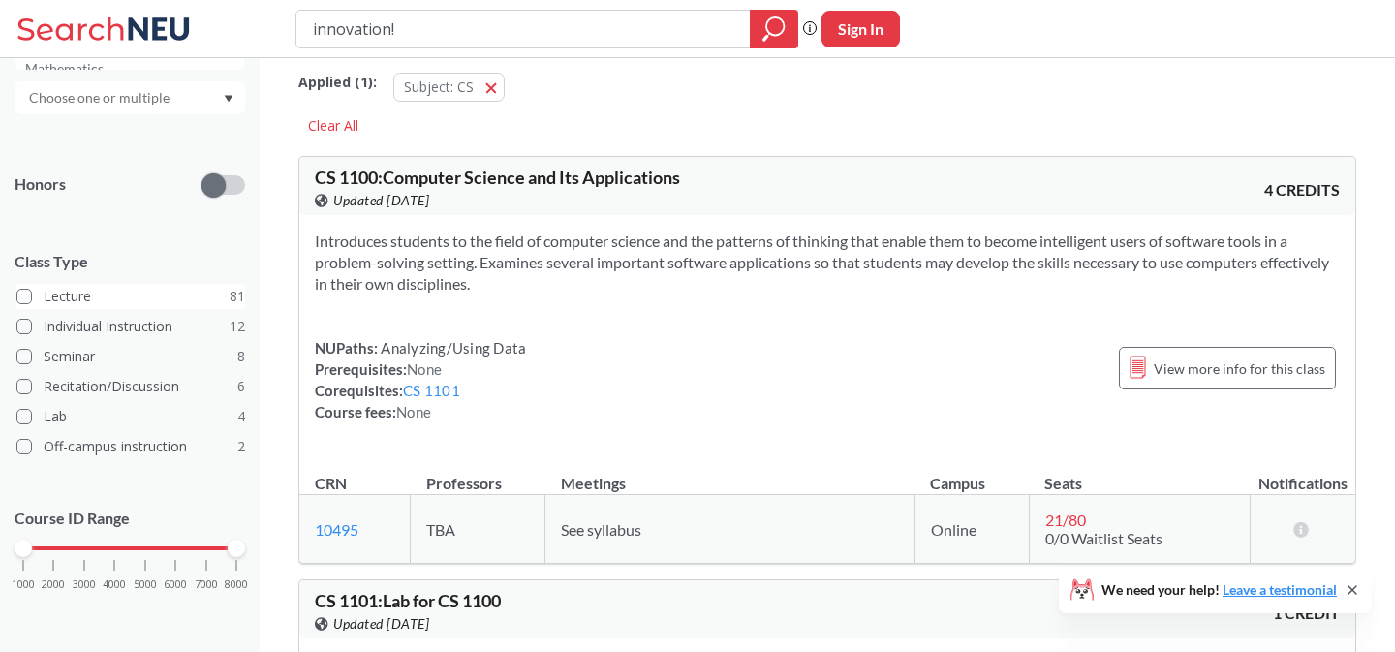
click at [27, 303] on label "Lecture 81" at bounding box center [130, 296] width 229 height 25
click at [44, 301] on input "Lecture 81" at bounding box center [51, 293] width 15 height 15
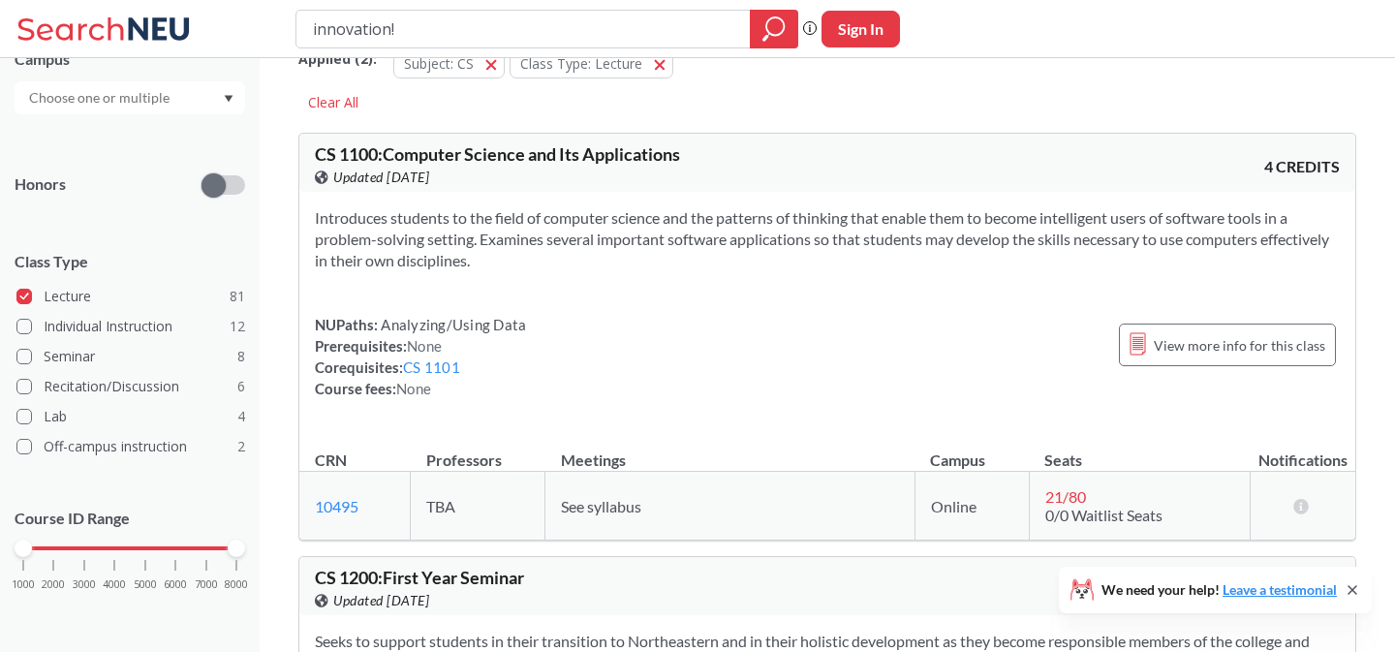
scroll to position [41, 0]
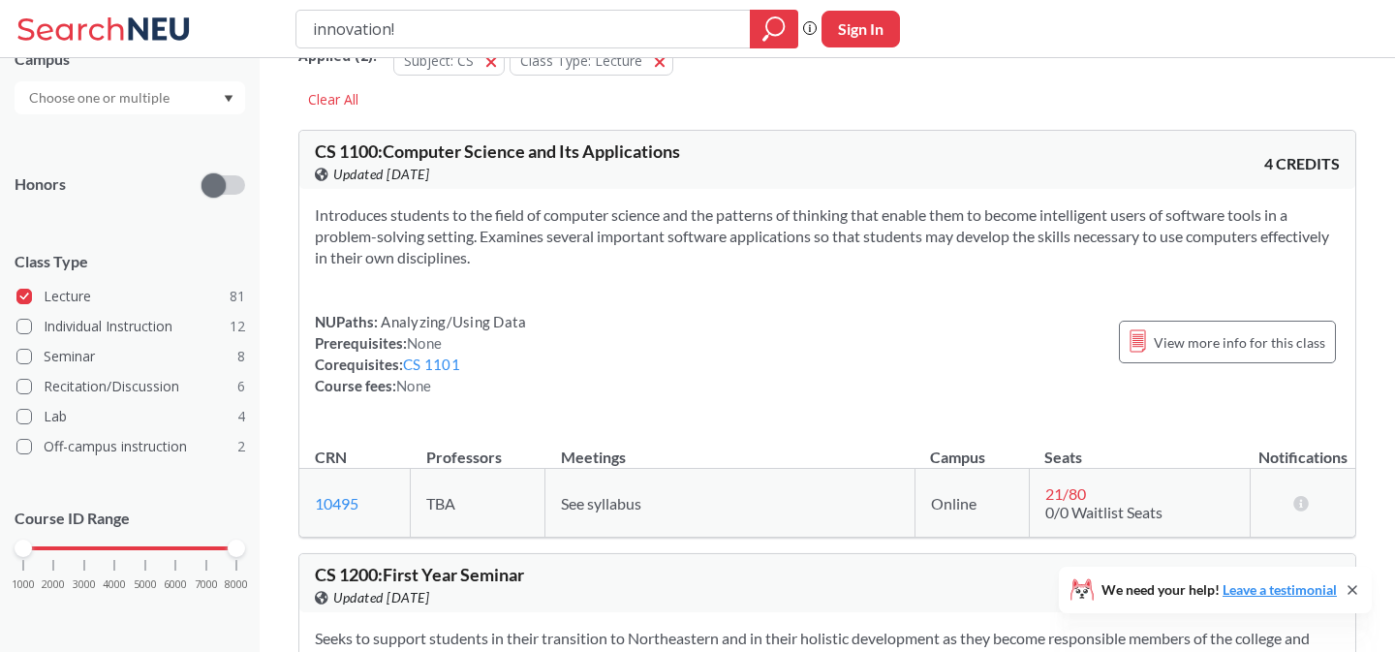
click at [77, 543] on div "1000 2000 3000 4000 5000 6000 7000 8000" at bounding box center [129, 548] width 213 height 14
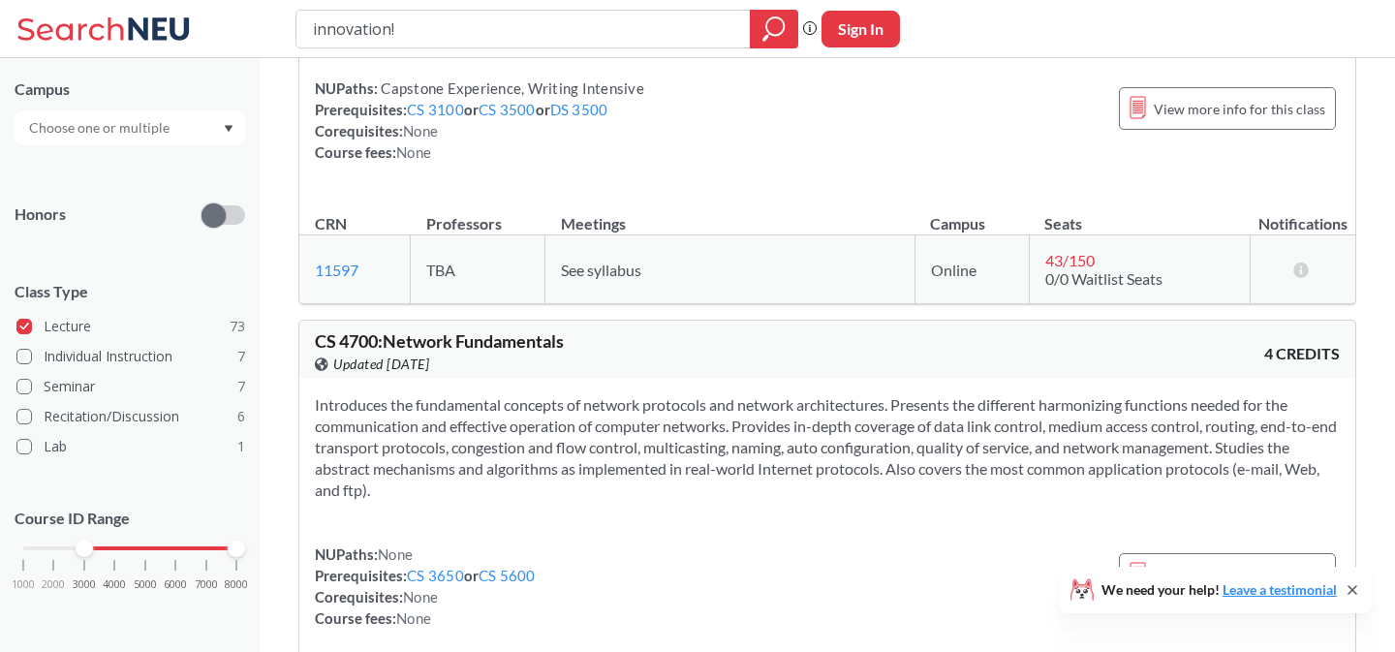
scroll to position [10689, 0]
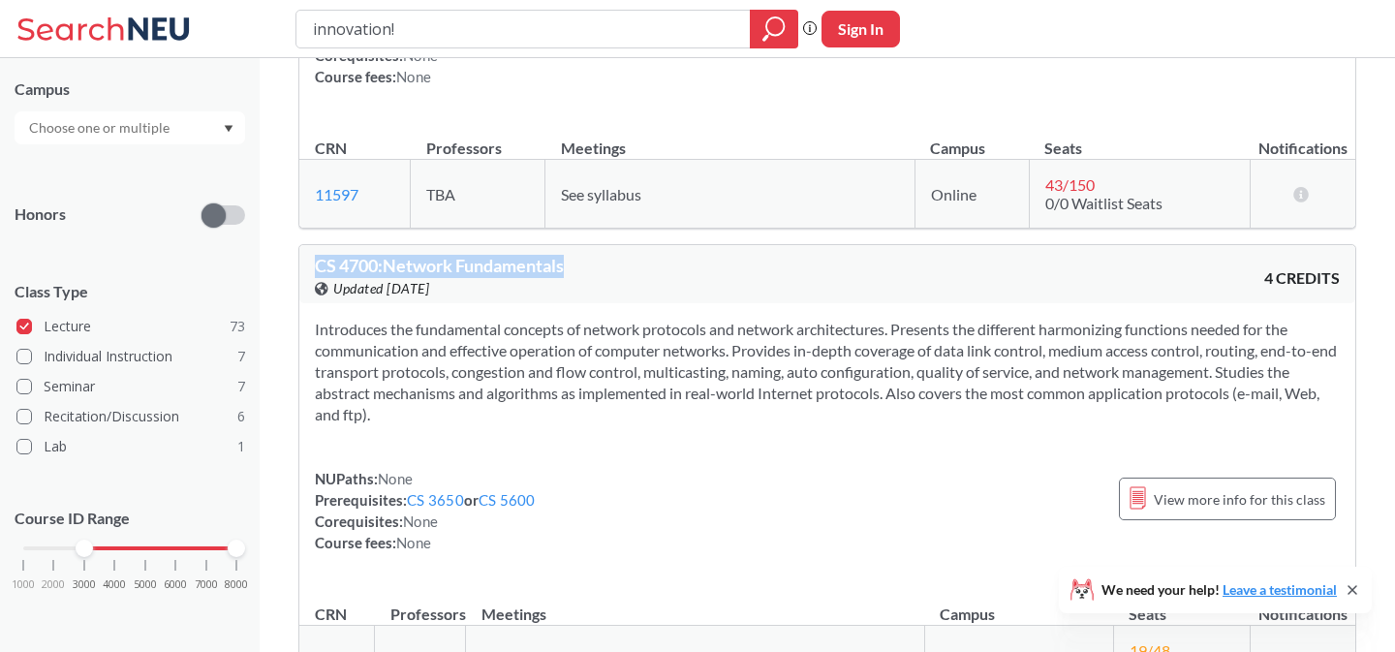
drag, startPoint x: 604, startPoint y: 96, endPoint x: 307, endPoint y: 93, distance: 297.4
click at [307, 245] on div "CS 4700 : Network Fundamentals View this course on Banner. Updated 3 days ago 4…" at bounding box center [827, 274] width 1056 height 58
click at [193, 138] on div at bounding box center [130, 127] width 231 height 33
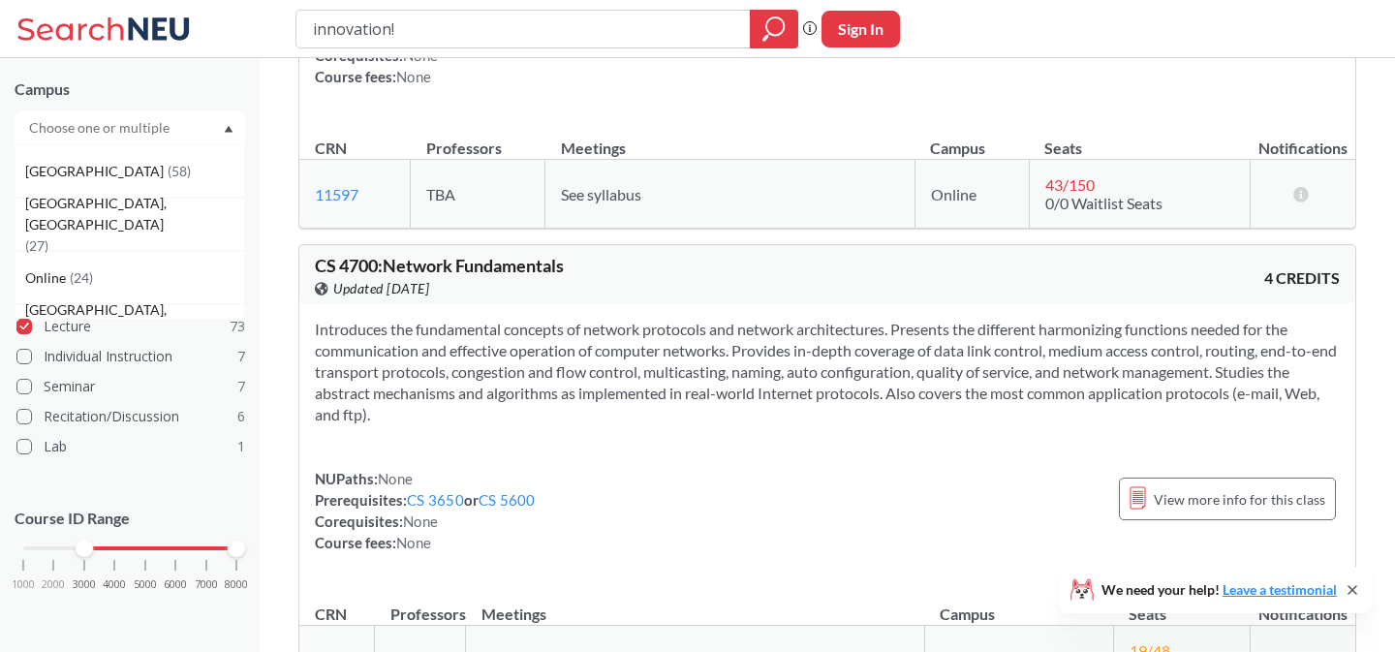
click at [211, 123] on div at bounding box center [130, 127] width 231 height 33
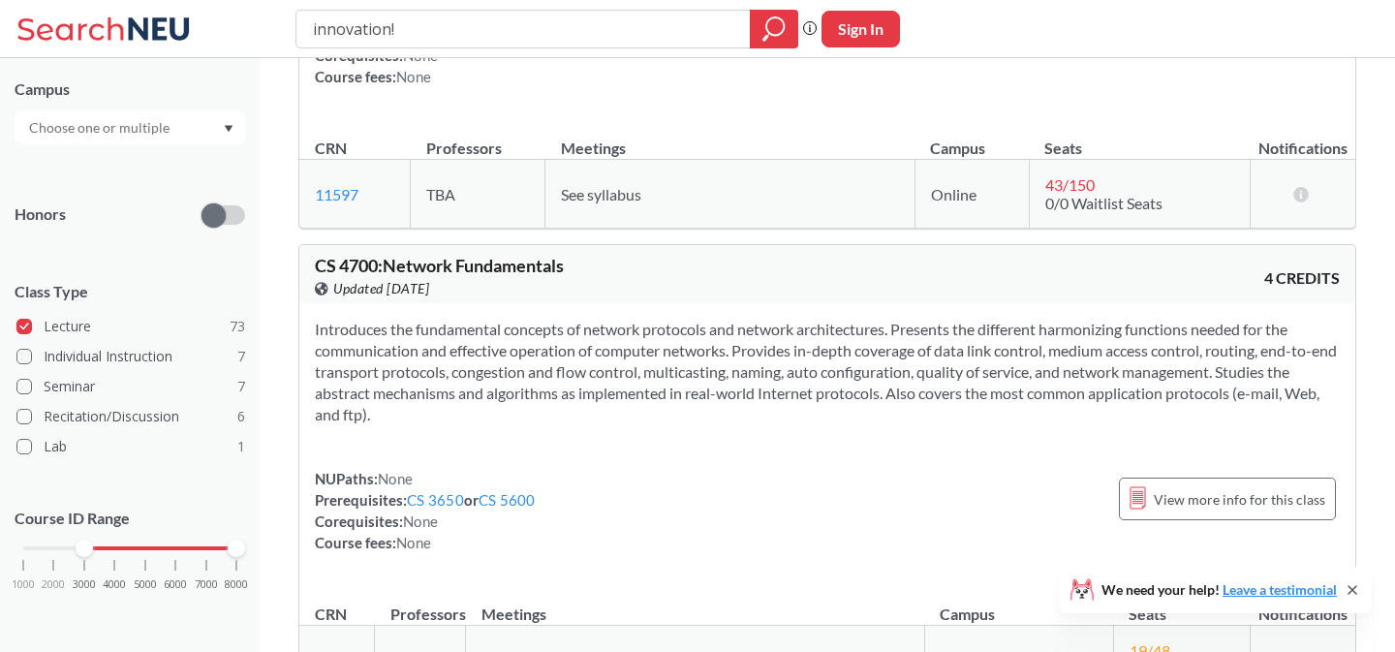
scroll to position [0, 0]
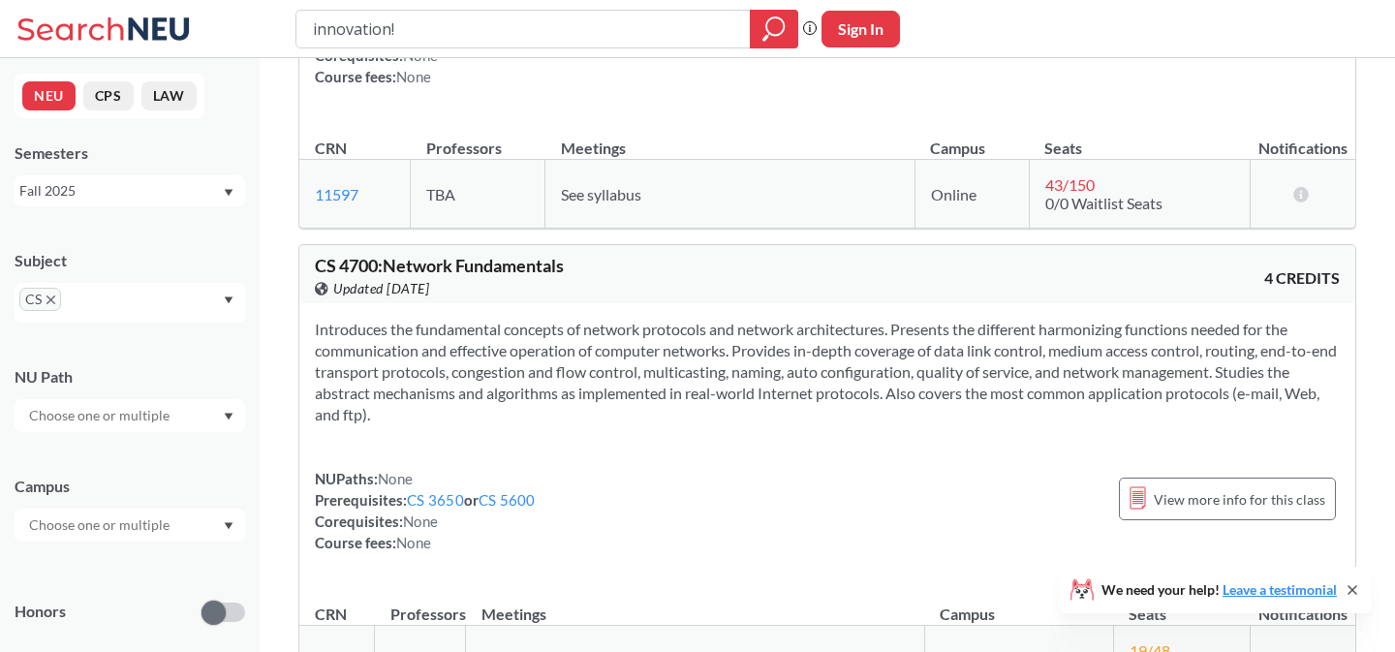
click at [50, 299] on icon "X to remove pill" at bounding box center [50, 299] width 9 height 9
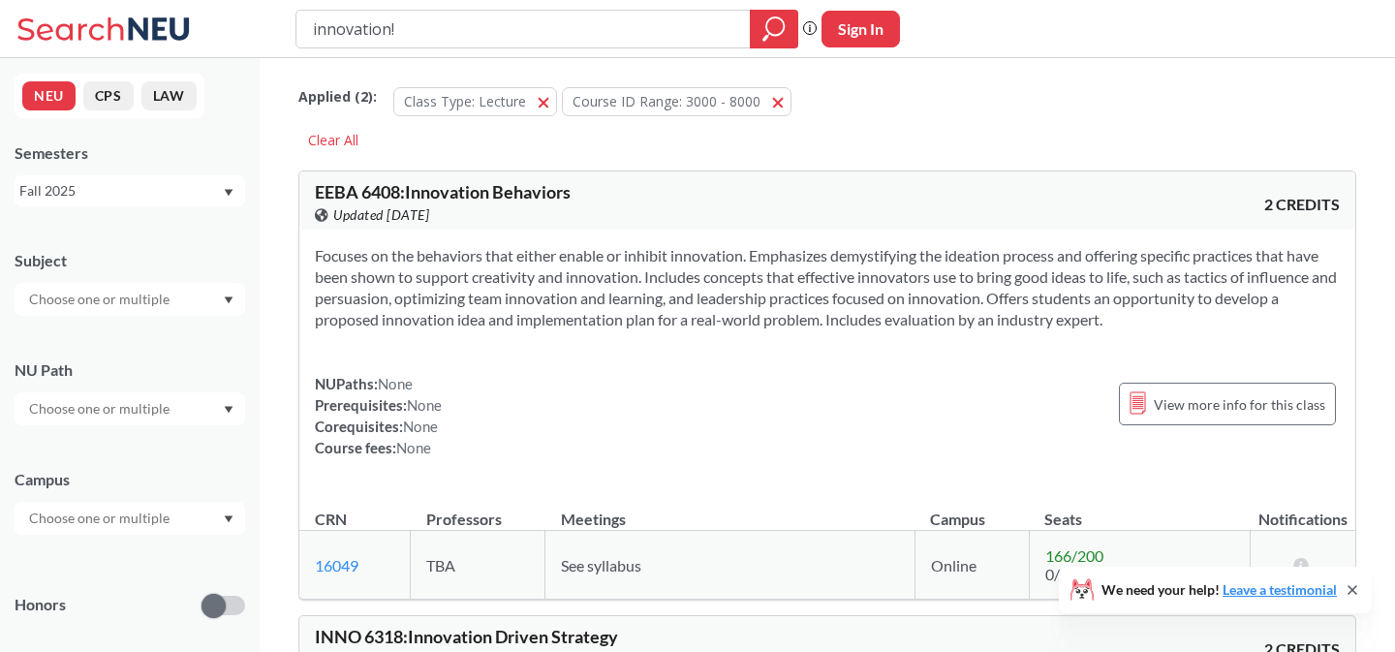
click at [102, 310] on input "text" at bounding box center [100, 299] width 163 height 23
type input "fina"
click at [62, 336] on span "( 45 )" at bounding box center [72, 333] width 23 height 16
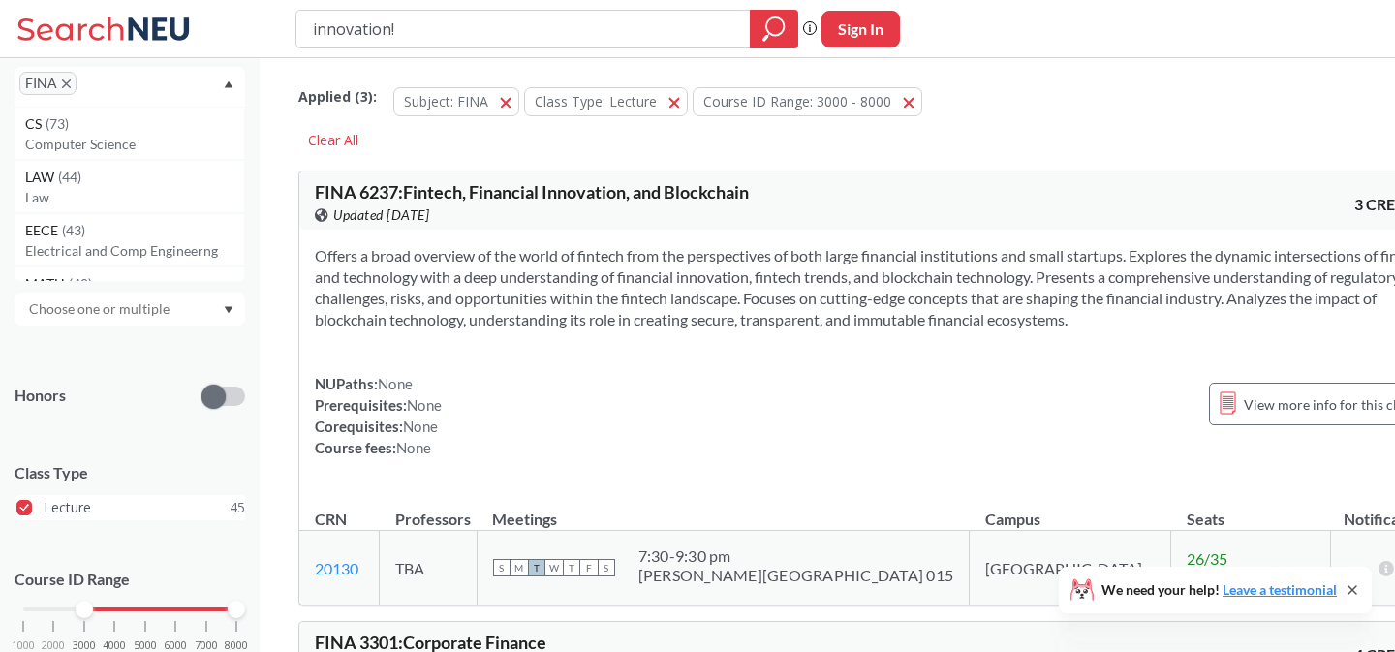
scroll to position [277, 0]
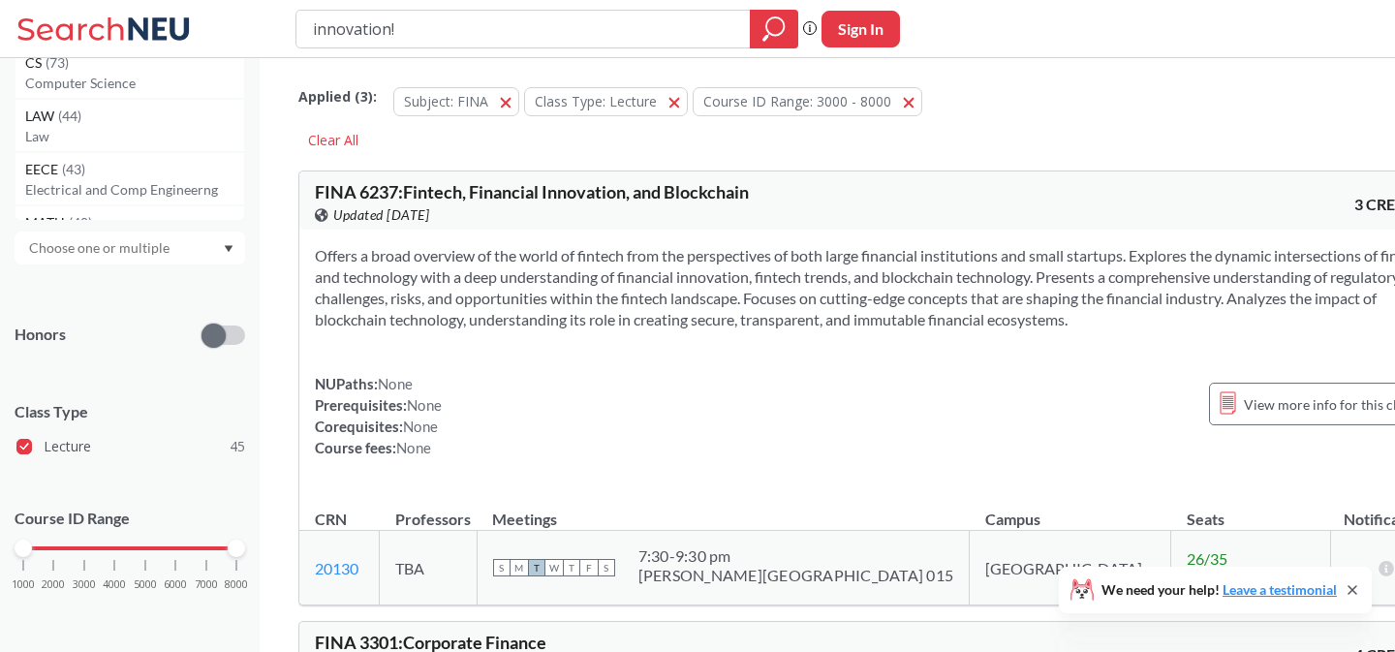
drag, startPoint x: 89, startPoint y: 545, endPoint x: 35, endPoint y: 545, distance: 54.2
click at [35, 545] on div "1000 2000 3000 4000 5000 6000 7000 8000" at bounding box center [129, 548] width 213 height 14
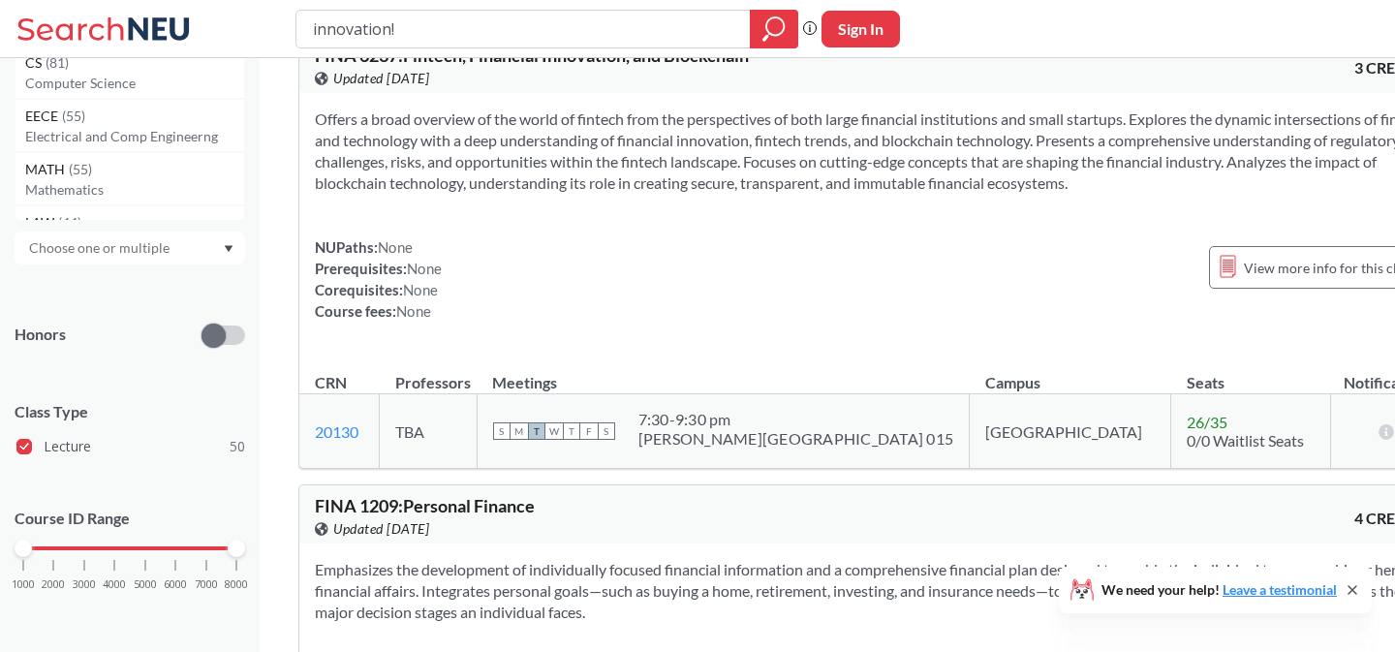
scroll to position [827, 0]
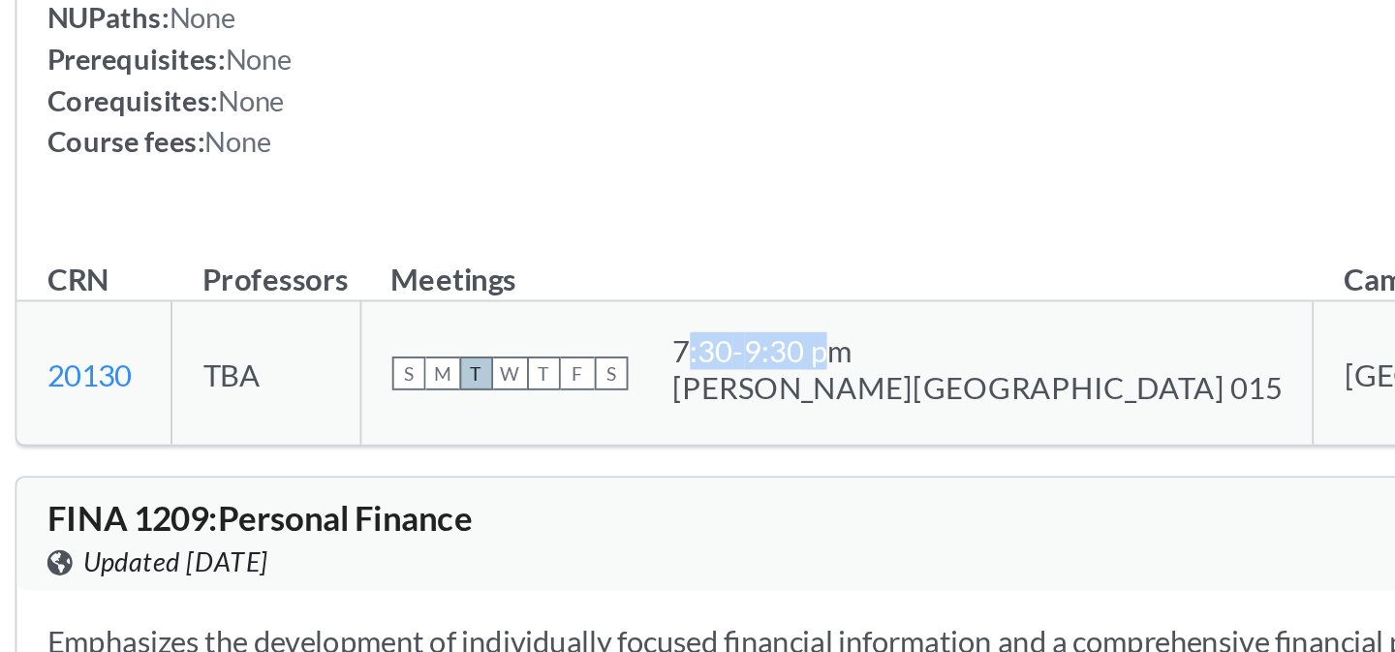
drag, startPoint x: 710, startPoint y: 466, endPoint x: 785, endPoint y: 465, distance: 74.6
click at [785, 454] on div "7:30 - 9:30 pm" at bounding box center [796, 444] width 316 height 19
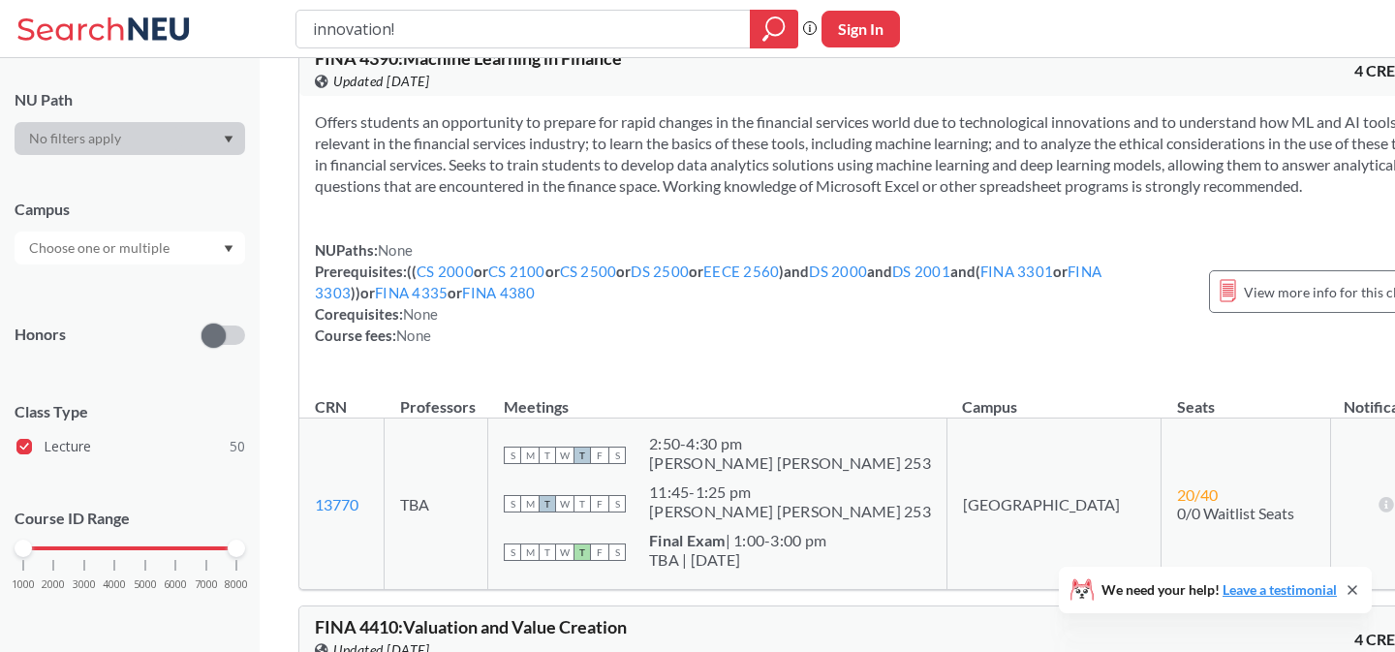
scroll to position [8498, 0]
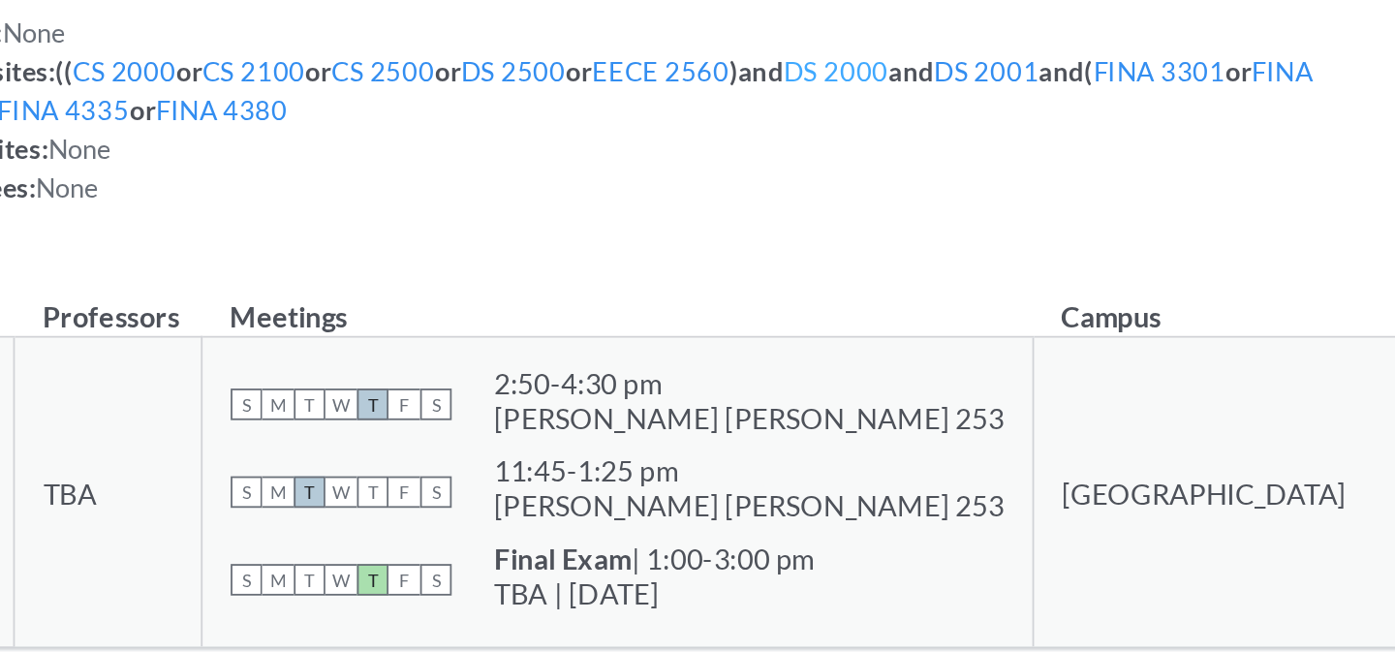
click at [867, 218] on link "DS 2000" at bounding box center [838, 209] width 58 height 17
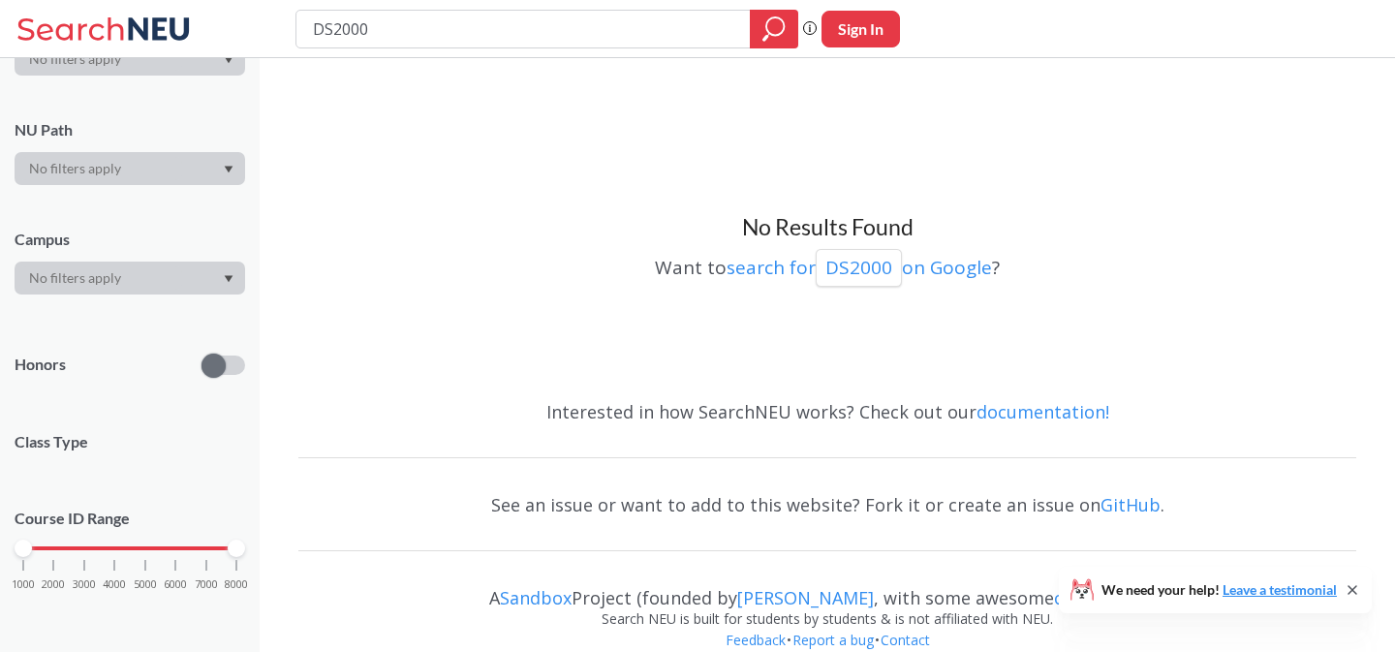
type input "innovation!"
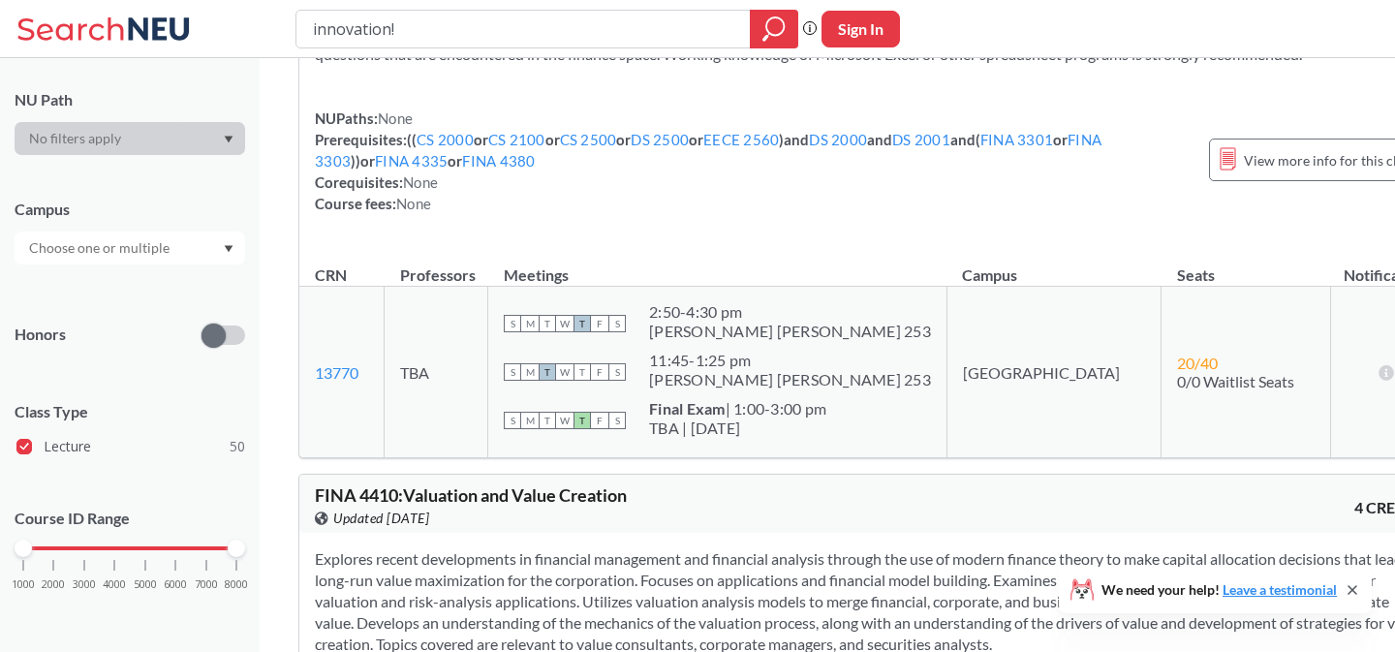
scroll to position [8561, 0]
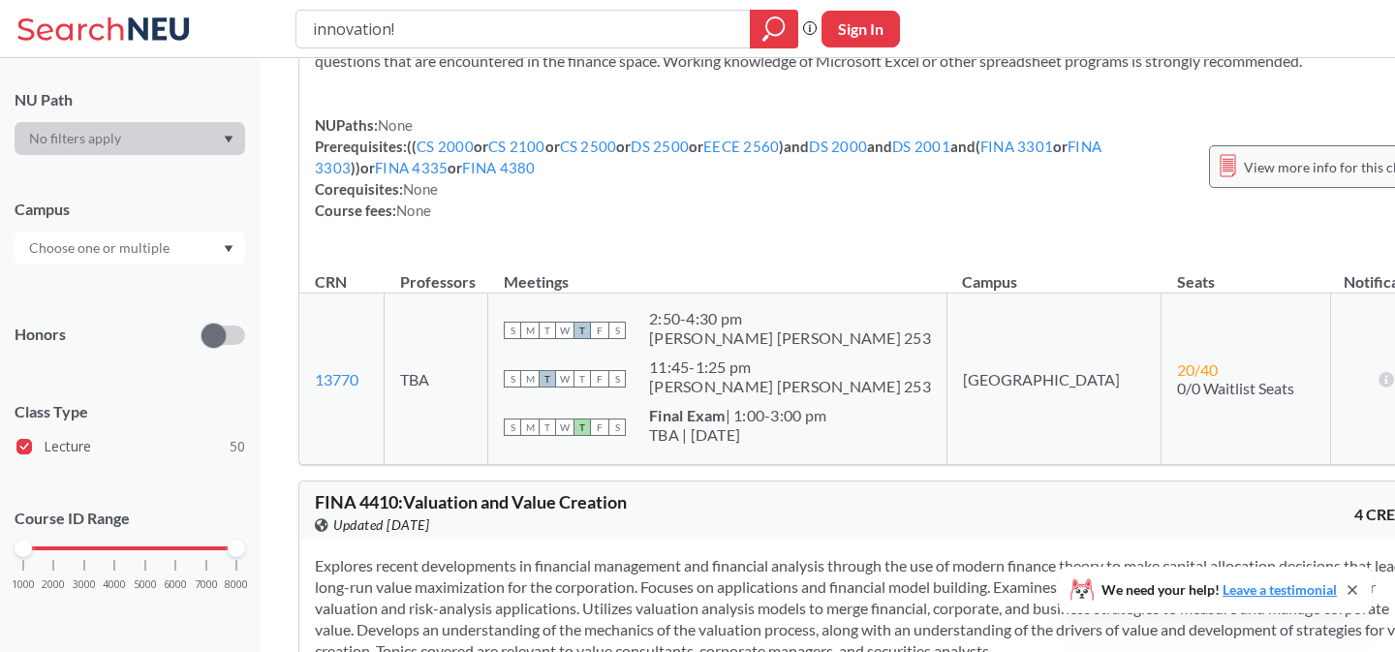
click at [1244, 179] on span "View more info for this class" at bounding box center [1329, 167] width 171 height 24
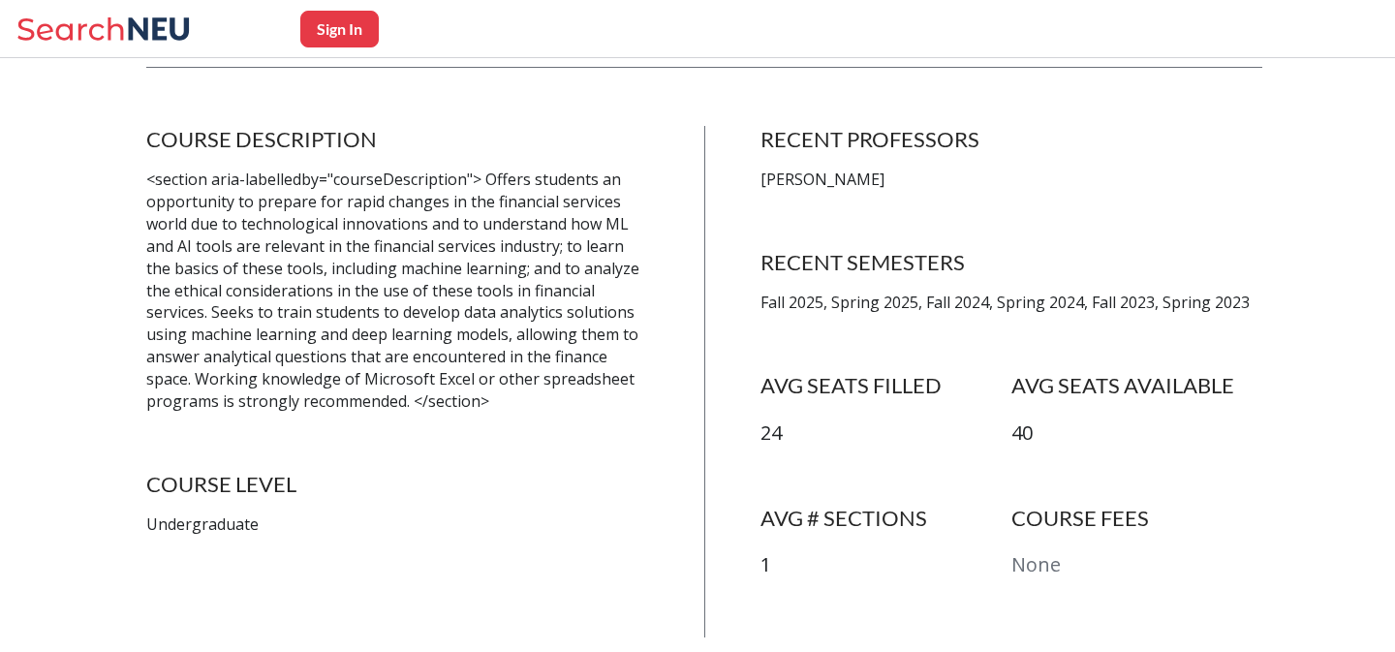
scroll to position [346, 0]
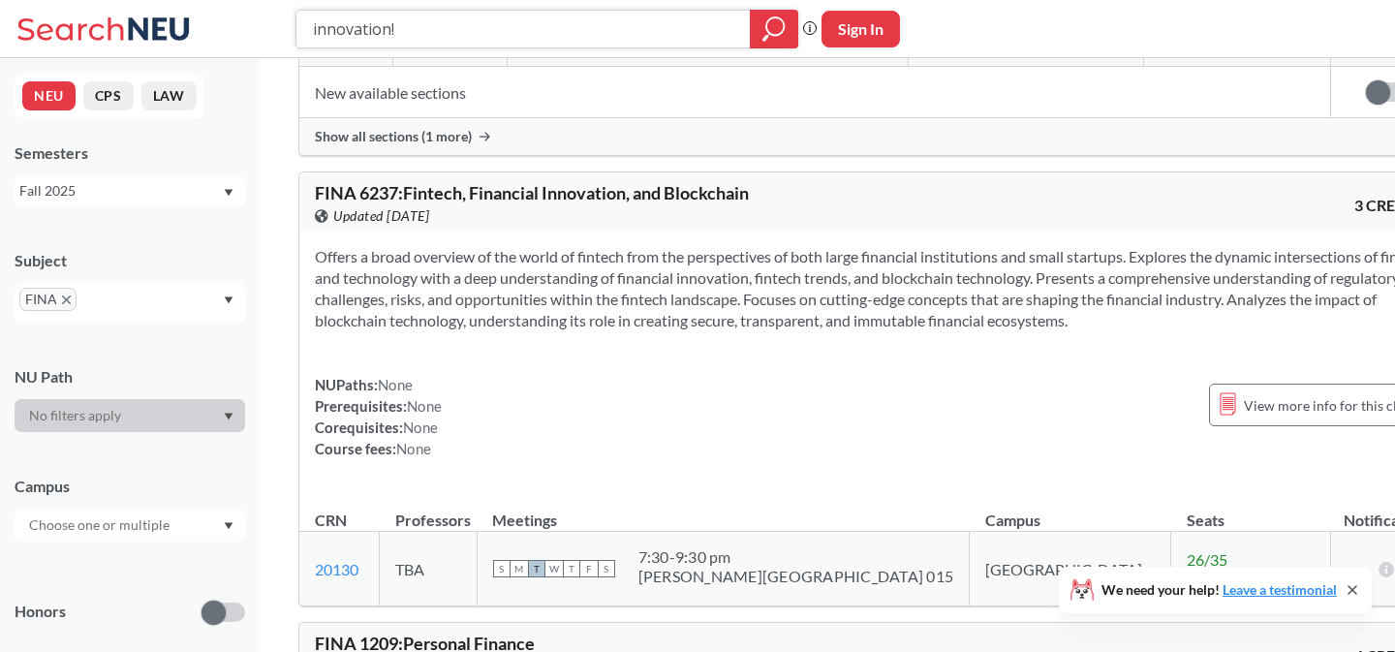
scroll to position [713, 0]
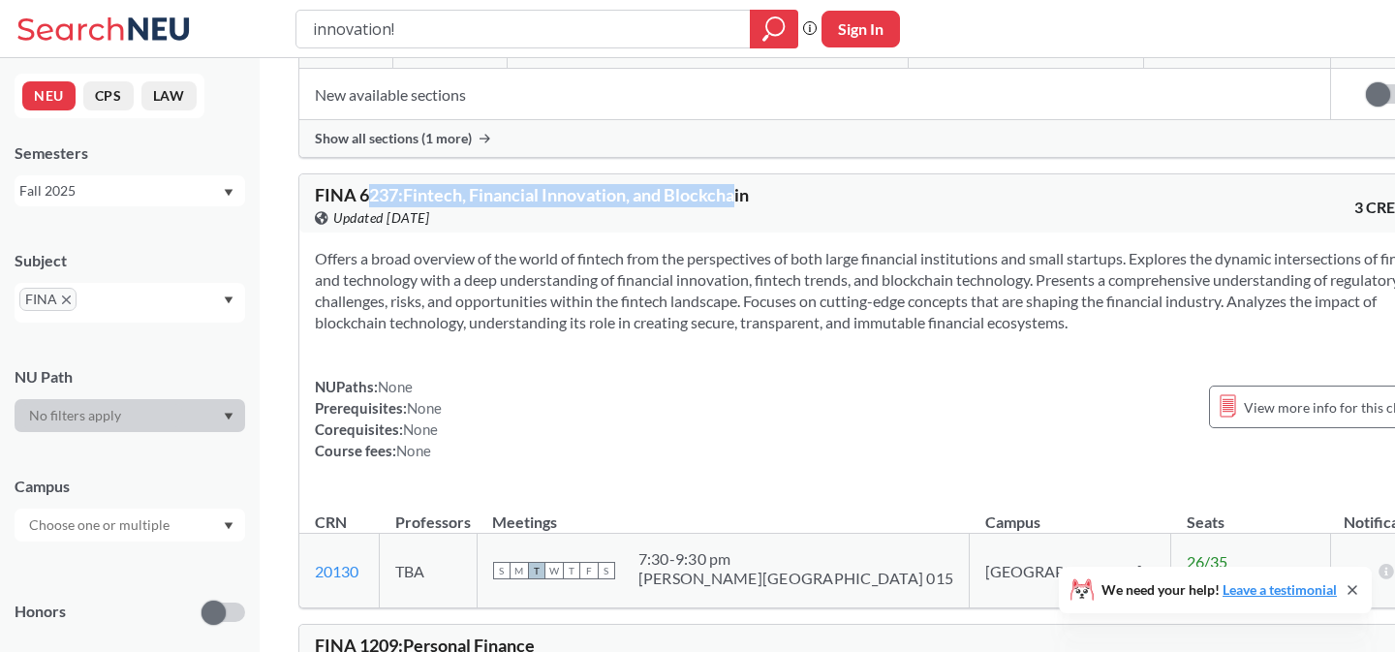
drag, startPoint x: 367, startPoint y: 184, endPoint x: 740, endPoint y: 184, distance: 372.9
click at [740, 184] on span "FINA 6237 : Fintech, Financial Innovation, and Blockchain" at bounding box center [532, 194] width 434 height 21
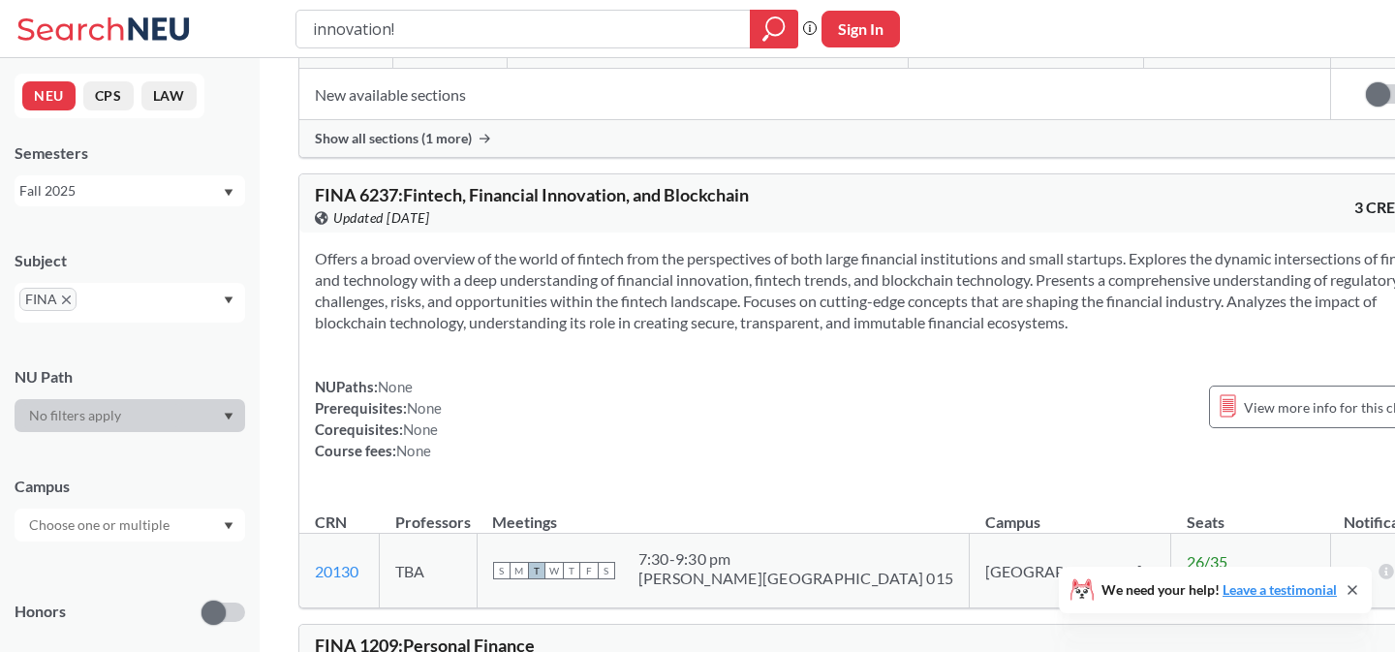
click at [766, 278] on section "Offers a broad overview of the world of fintech from the perspectives of both l…" at bounding box center [872, 290] width 1115 height 85
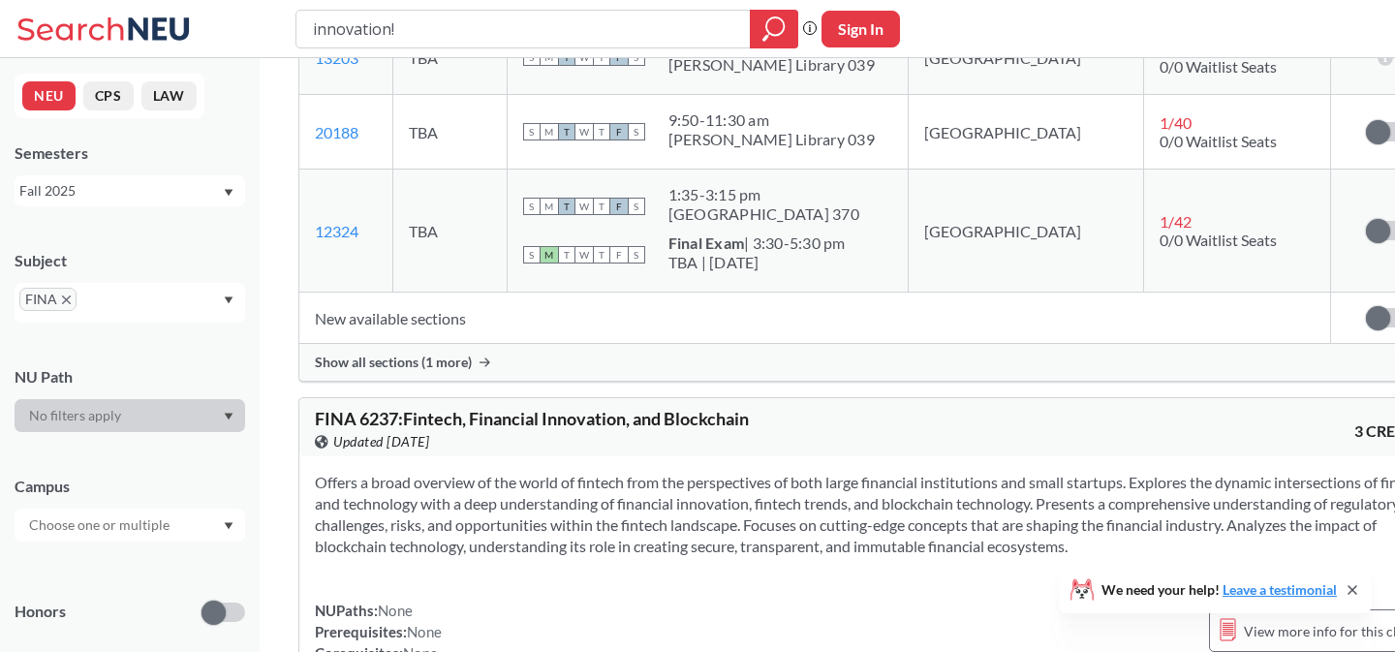
scroll to position [508, 0]
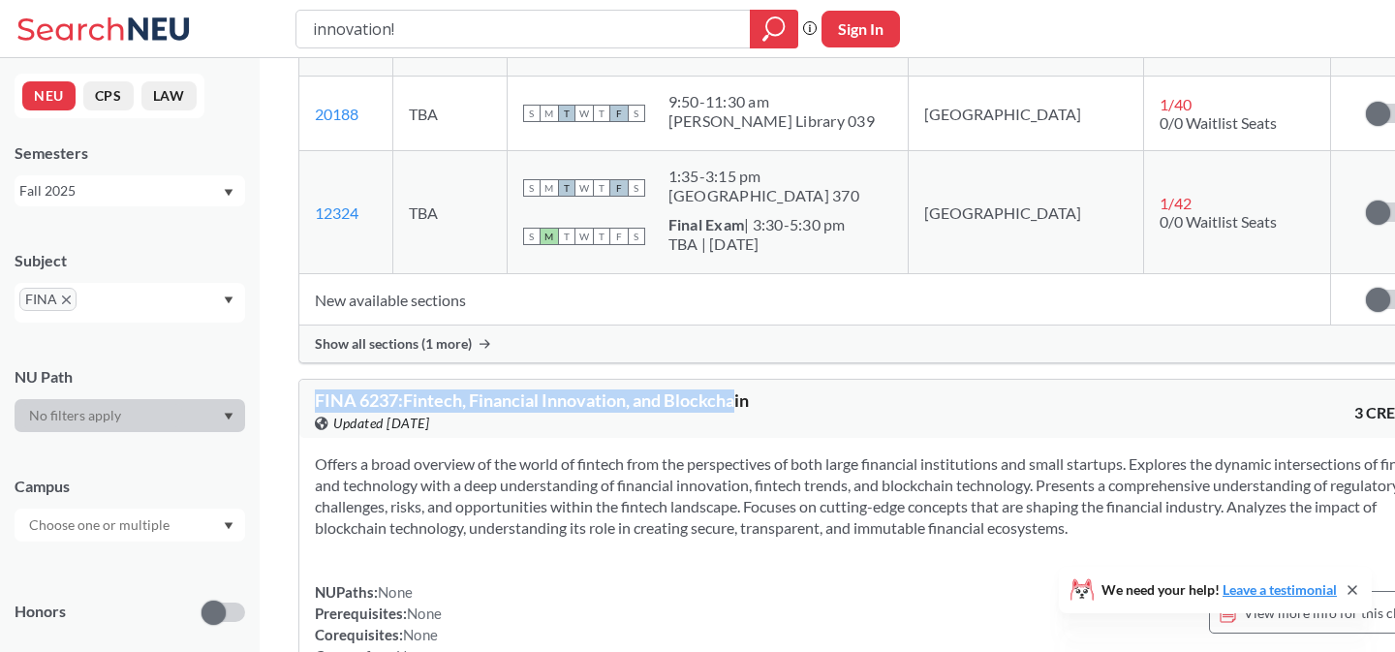
drag, startPoint x: 741, startPoint y: 403, endPoint x: 369, endPoint y: 388, distance: 372.3
click at [369, 389] on span "FINA 6237 : Fintech, Financial Innovation, and Blockchain" at bounding box center [532, 399] width 434 height 21
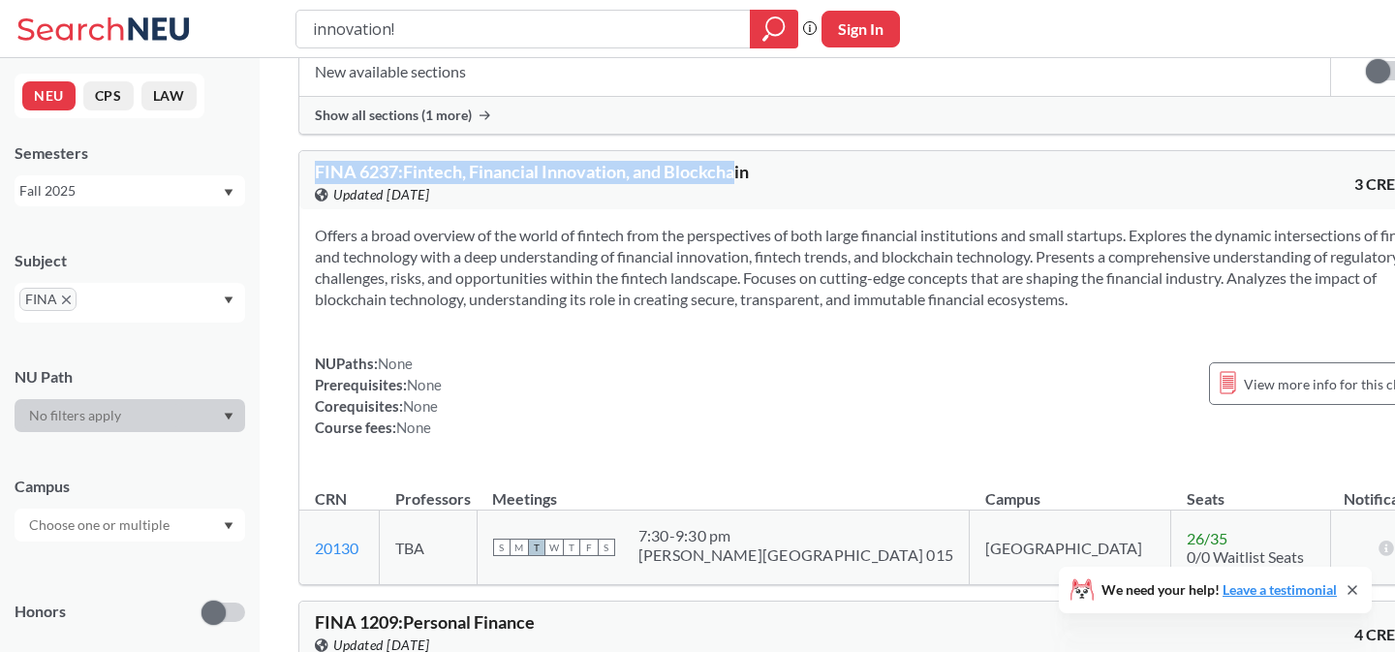
scroll to position [731, 0]
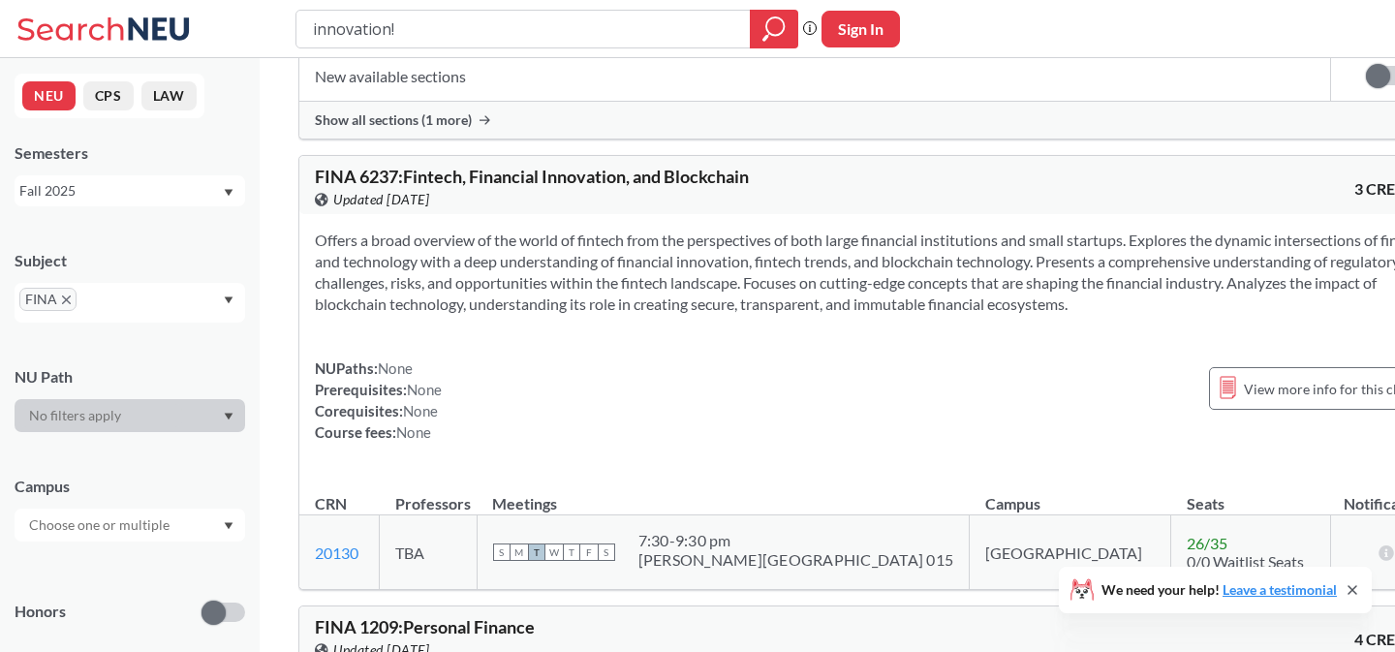
click at [571, 211] on div "FINA 6237 : Fintech, Financial Innovation, and Blockchain View this course on B…" at bounding box center [872, 185] width 1146 height 58
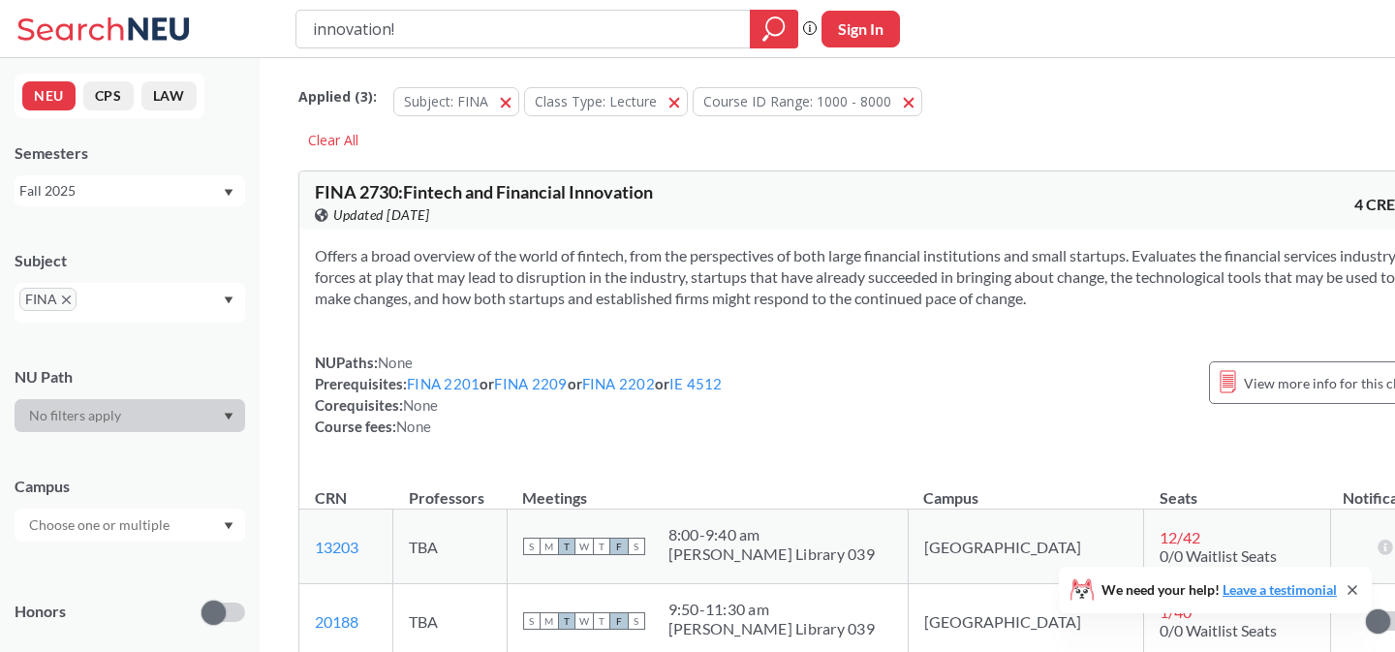
scroll to position [2, 0]
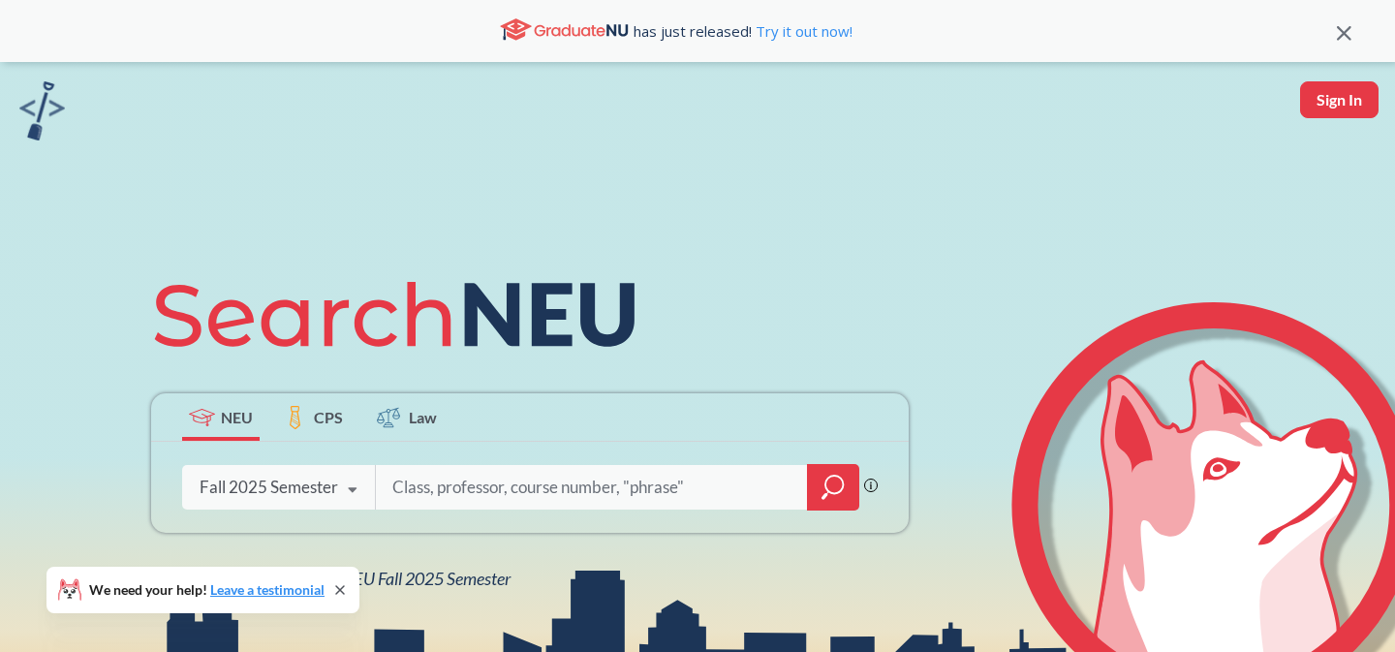
click at [422, 493] on input "search" at bounding box center [591, 487] width 403 height 41
type input "research"
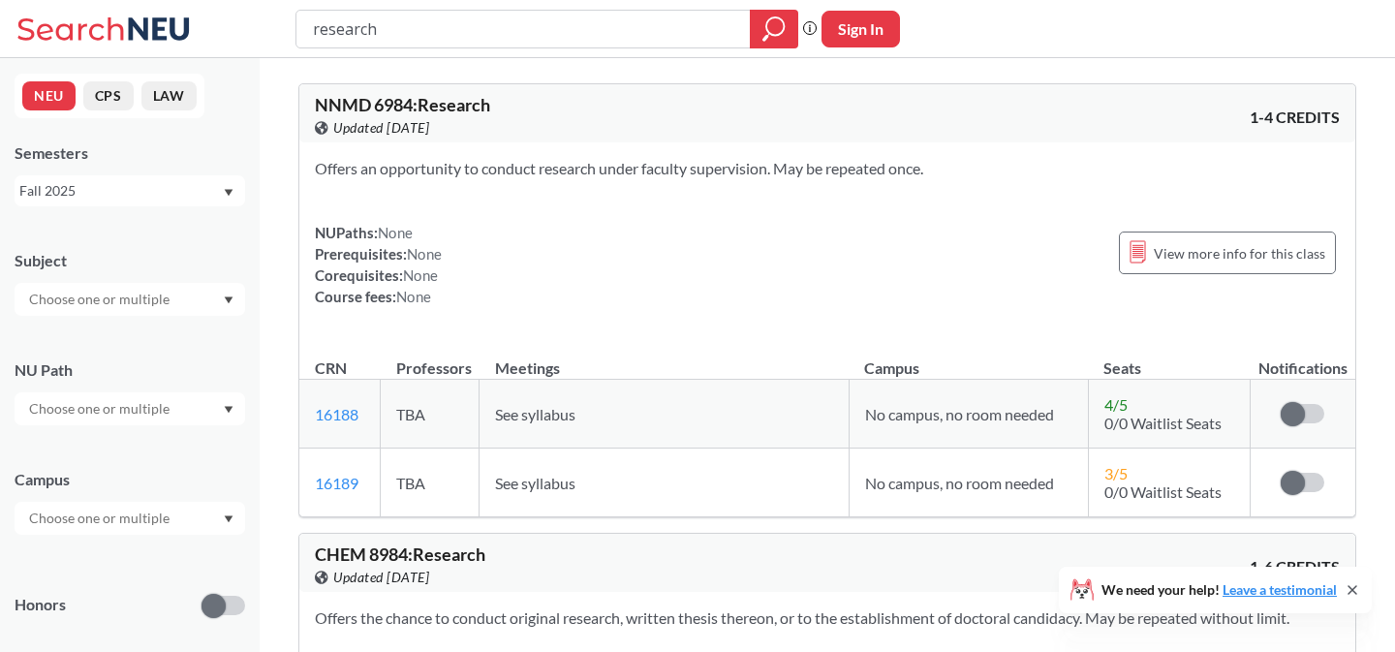
click at [151, 304] on input "text" at bounding box center [100, 299] width 163 height 23
click at [115, 339] on div "CS ( 113 )" at bounding box center [134, 333] width 219 height 21
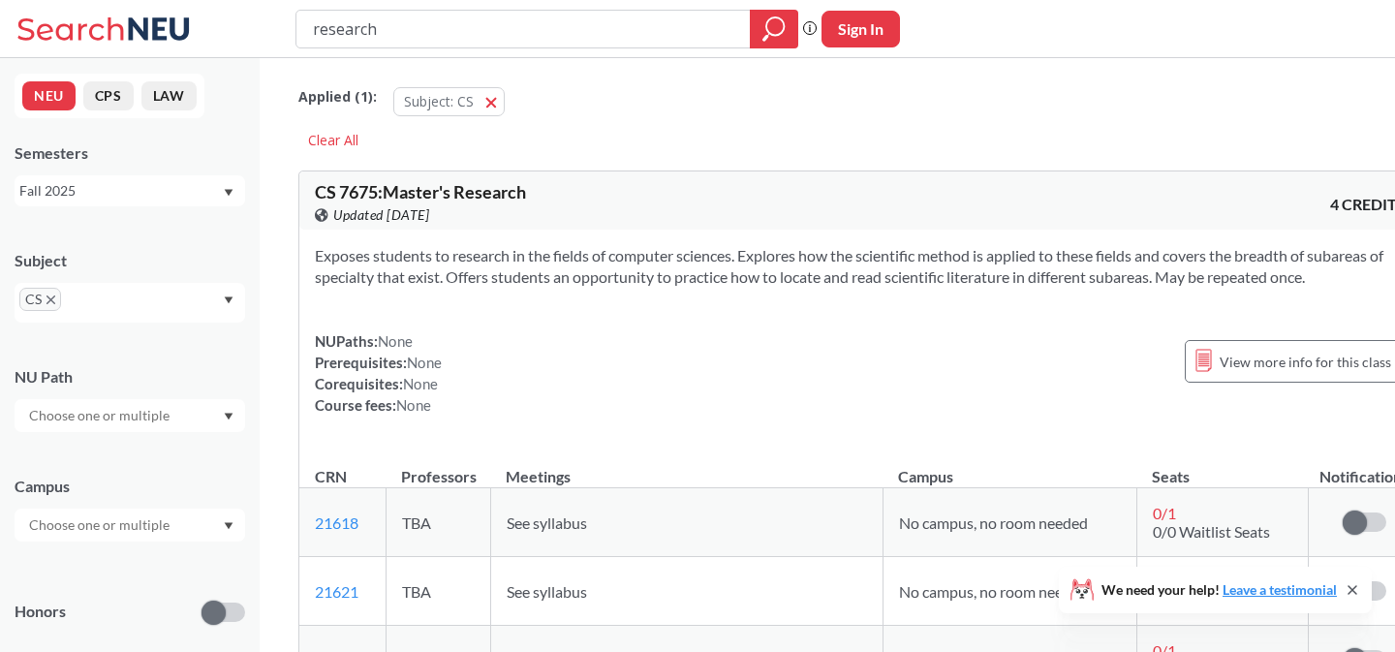
click at [410, 31] on input "research" at bounding box center [523, 29] width 425 height 33
click at [770, 16] on icon "magnifying glass" at bounding box center [773, 28] width 23 height 27
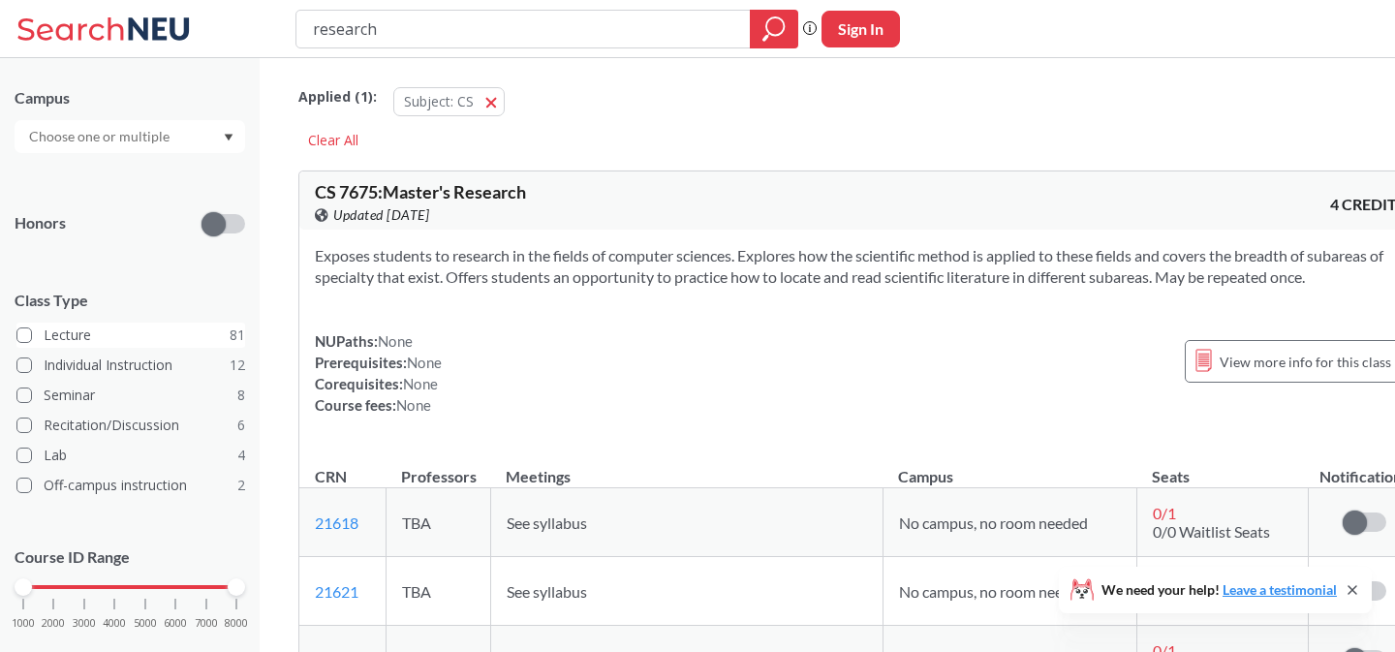
click at [28, 336] on span at bounding box center [23, 334] width 15 height 15
click at [44, 336] on input "Lecture 81" at bounding box center [51, 332] width 15 height 15
